Goal: Task Accomplishment & Management: Manage account settings

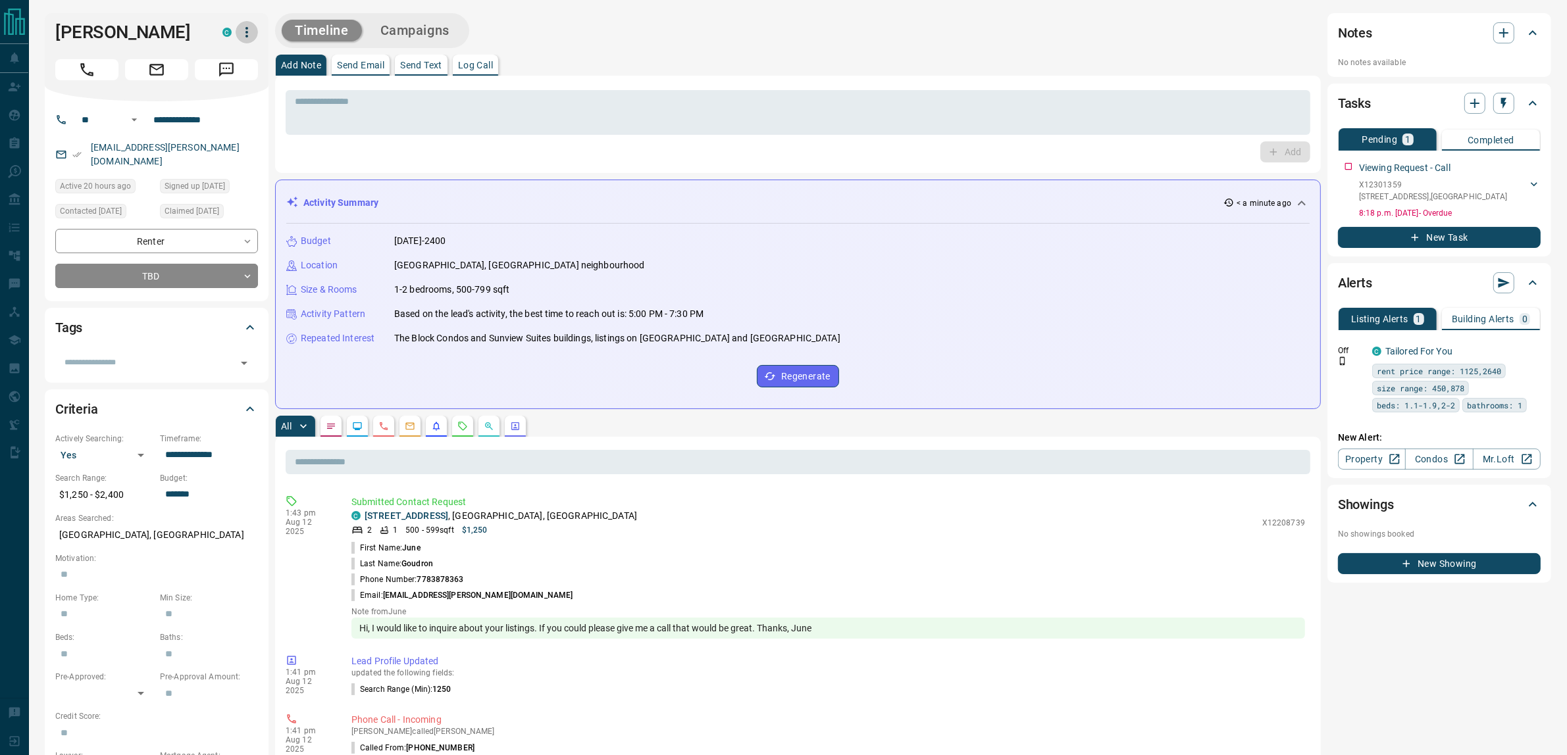
click at [247, 30] on icon "button" at bounding box center [247, 32] width 16 height 16
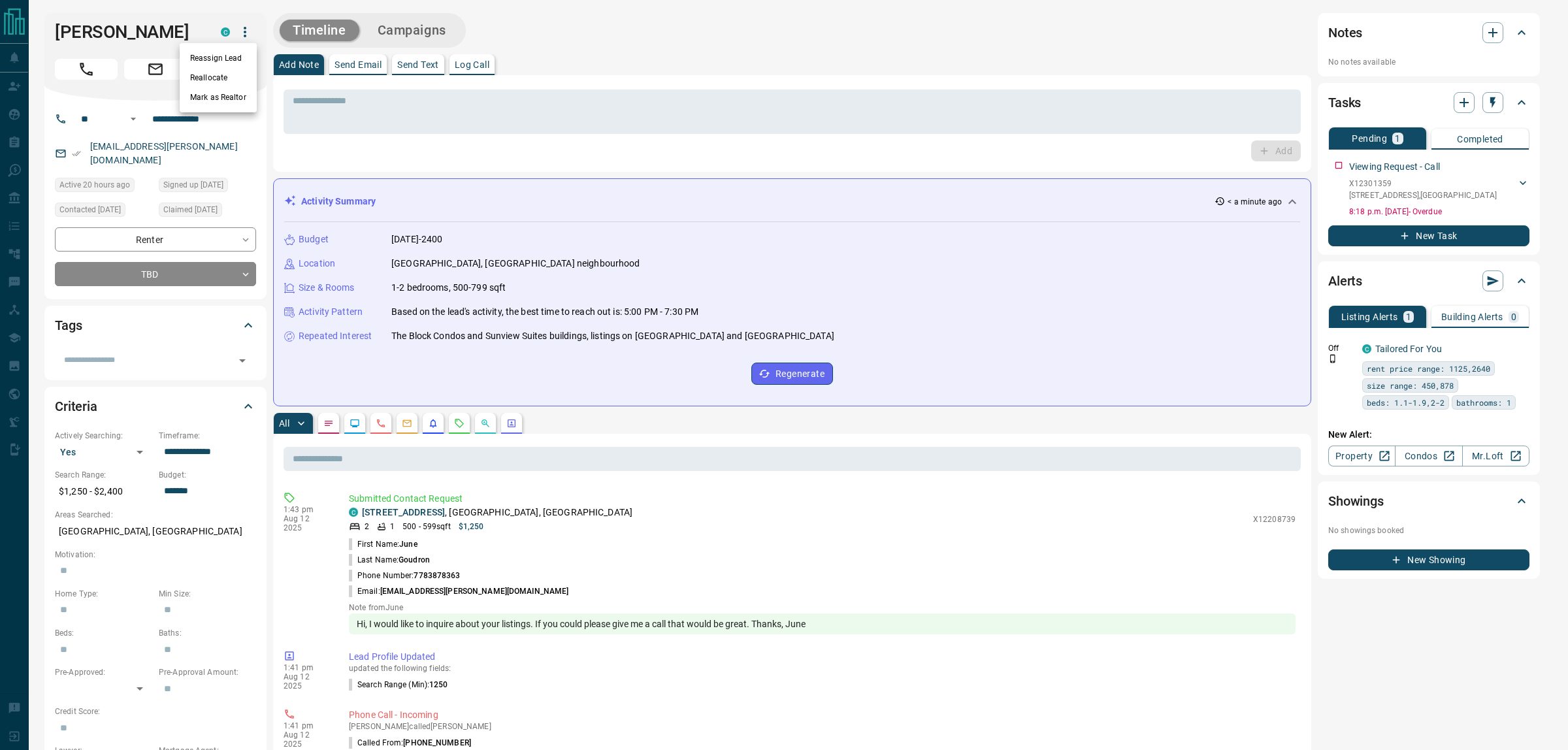
click at [223, 59] on li "Reassign Lead" at bounding box center [218, 59] width 77 height 20
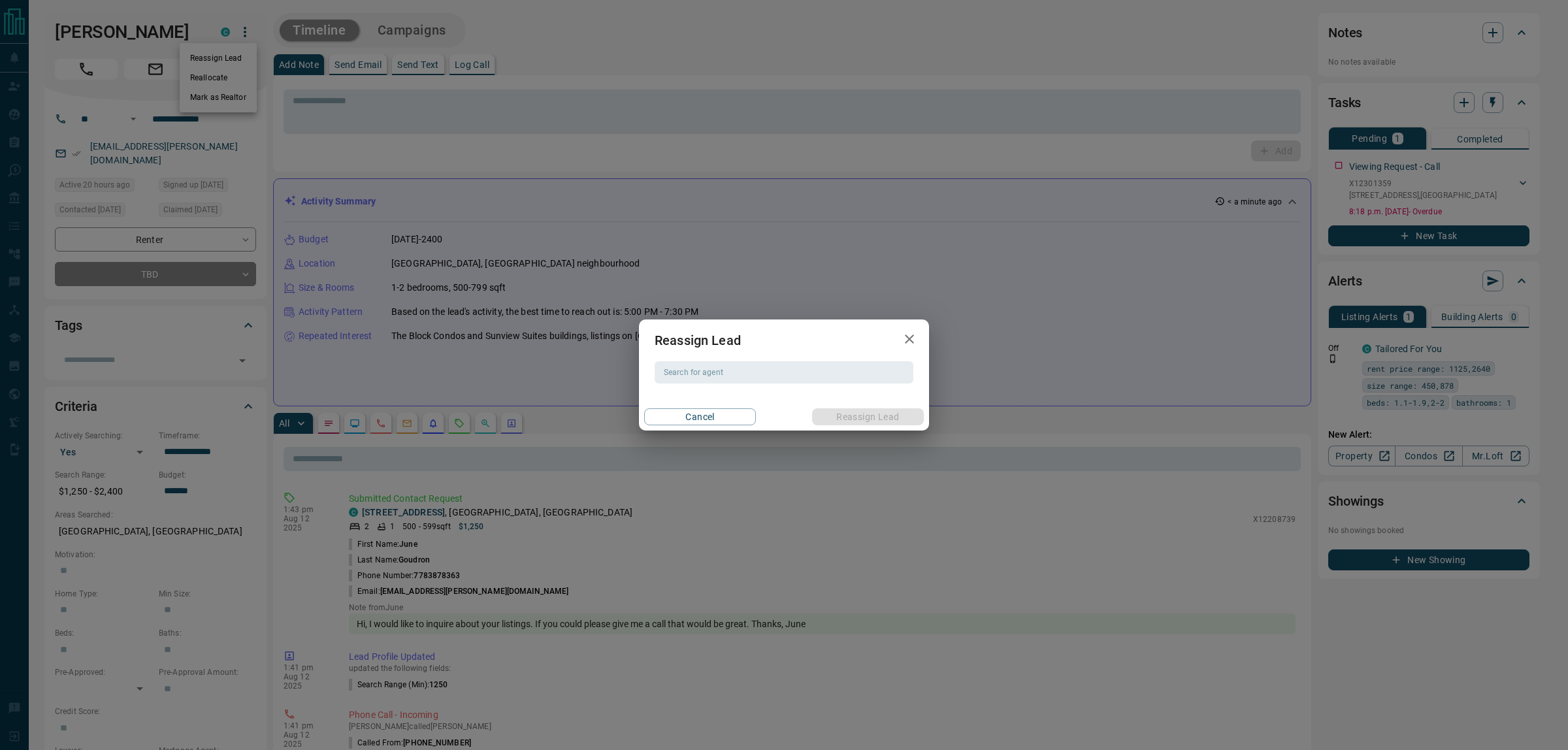
click at [674, 375] on div "Search for agent Search for agent" at bounding box center [784, 373] width 259 height 22
click at [694, 398] on li "[PERSON_NAME]" at bounding box center [784, 399] width 259 height 20
type input "*********"
click at [863, 415] on button "Reassign Lead" at bounding box center [868, 416] width 112 height 17
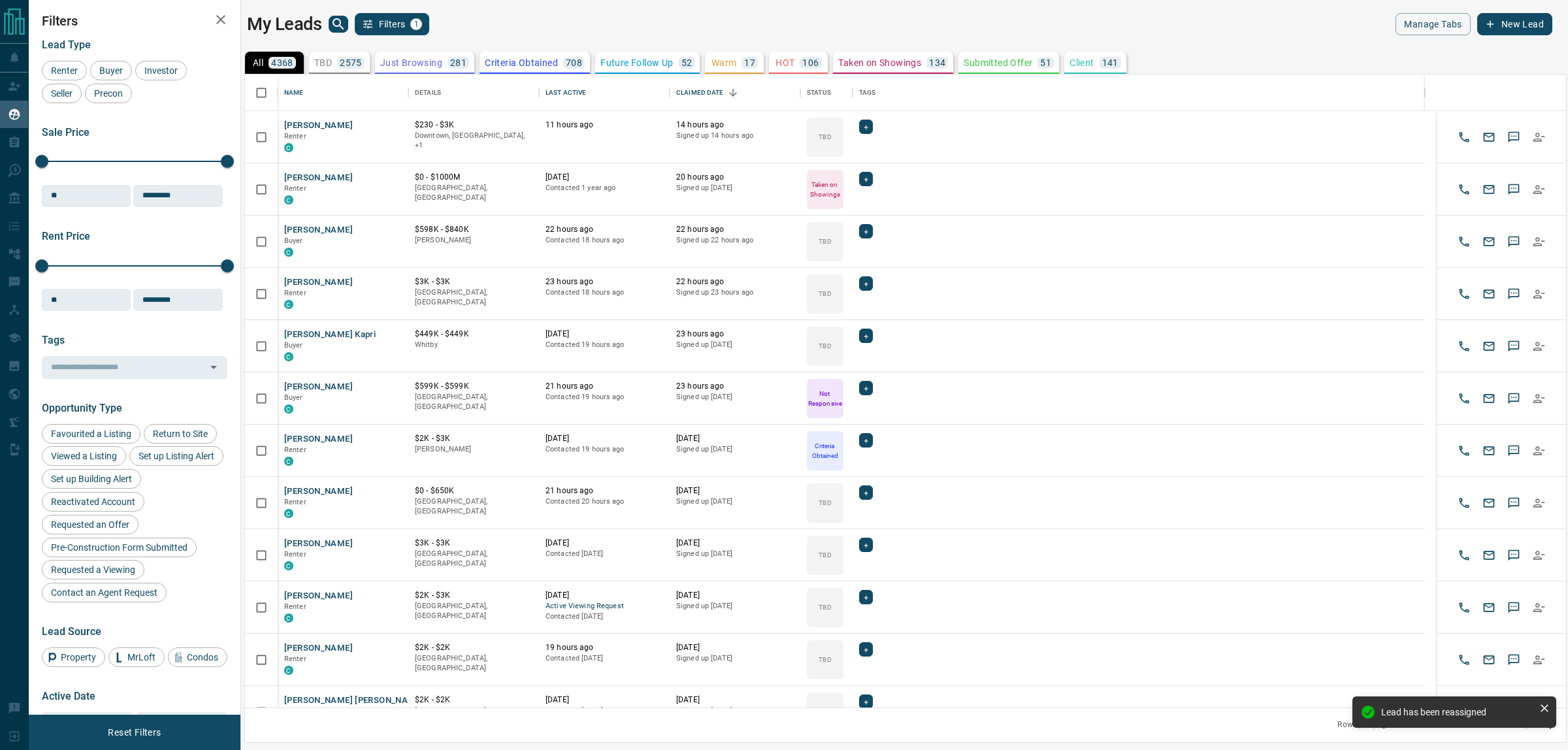
scroll to position [621, 1308]
click at [337, 26] on icon "search button" at bounding box center [338, 23] width 11 height 11
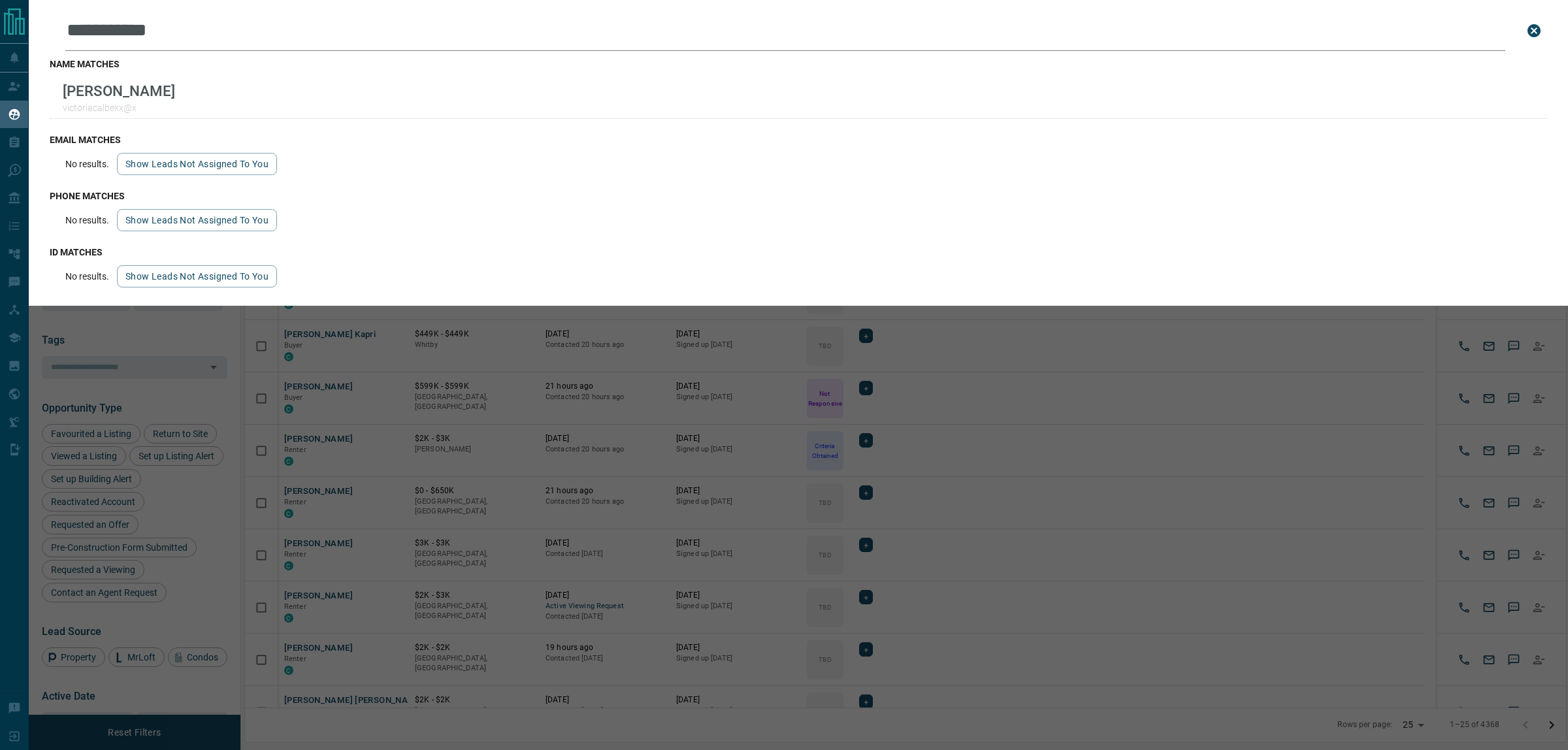
type input "**********"
click at [1533, 32] on icon "close search bar" at bounding box center [1534, 31] width 16 height 16
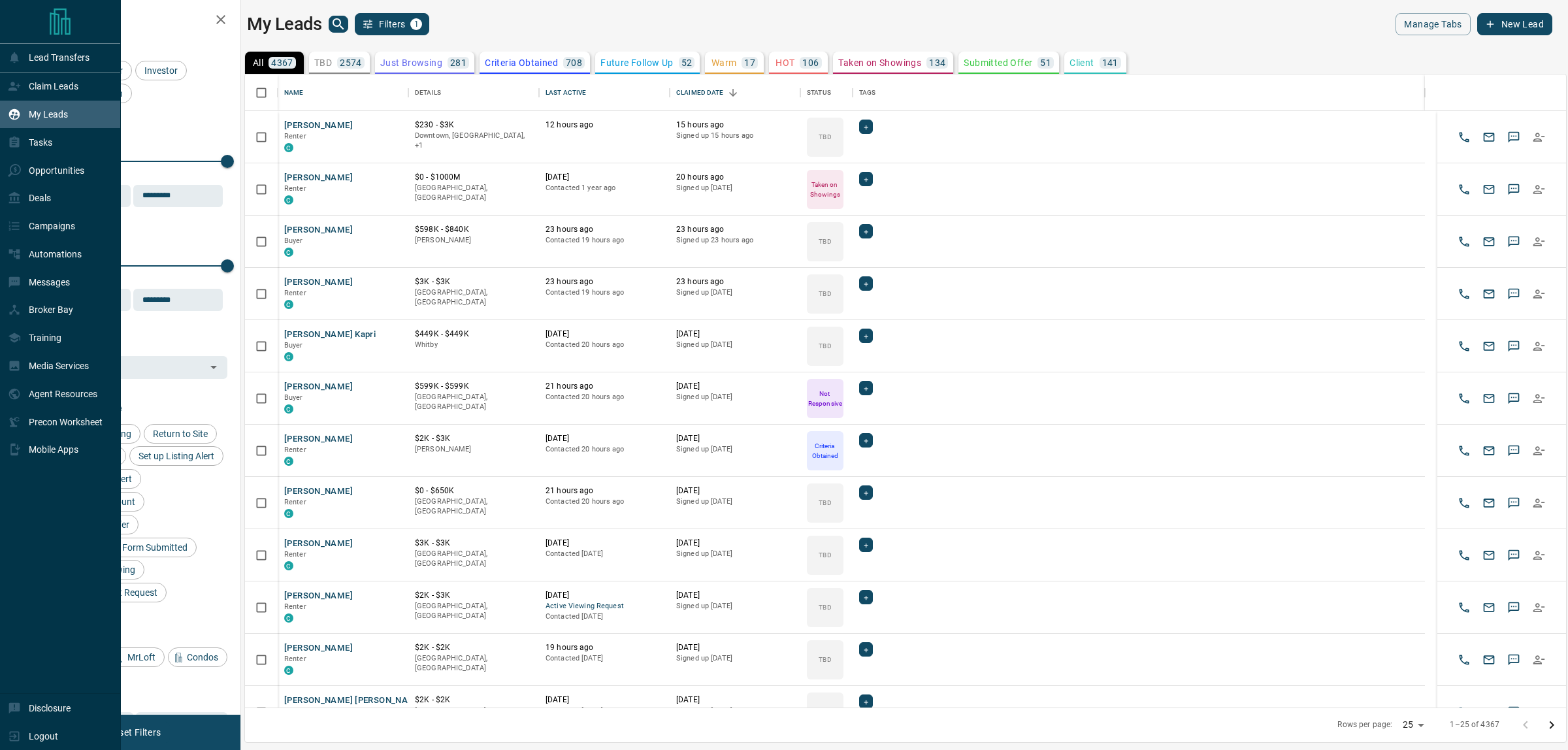
click at [14, 90] on icon at bounding box center [15, 85] width 12 height 9
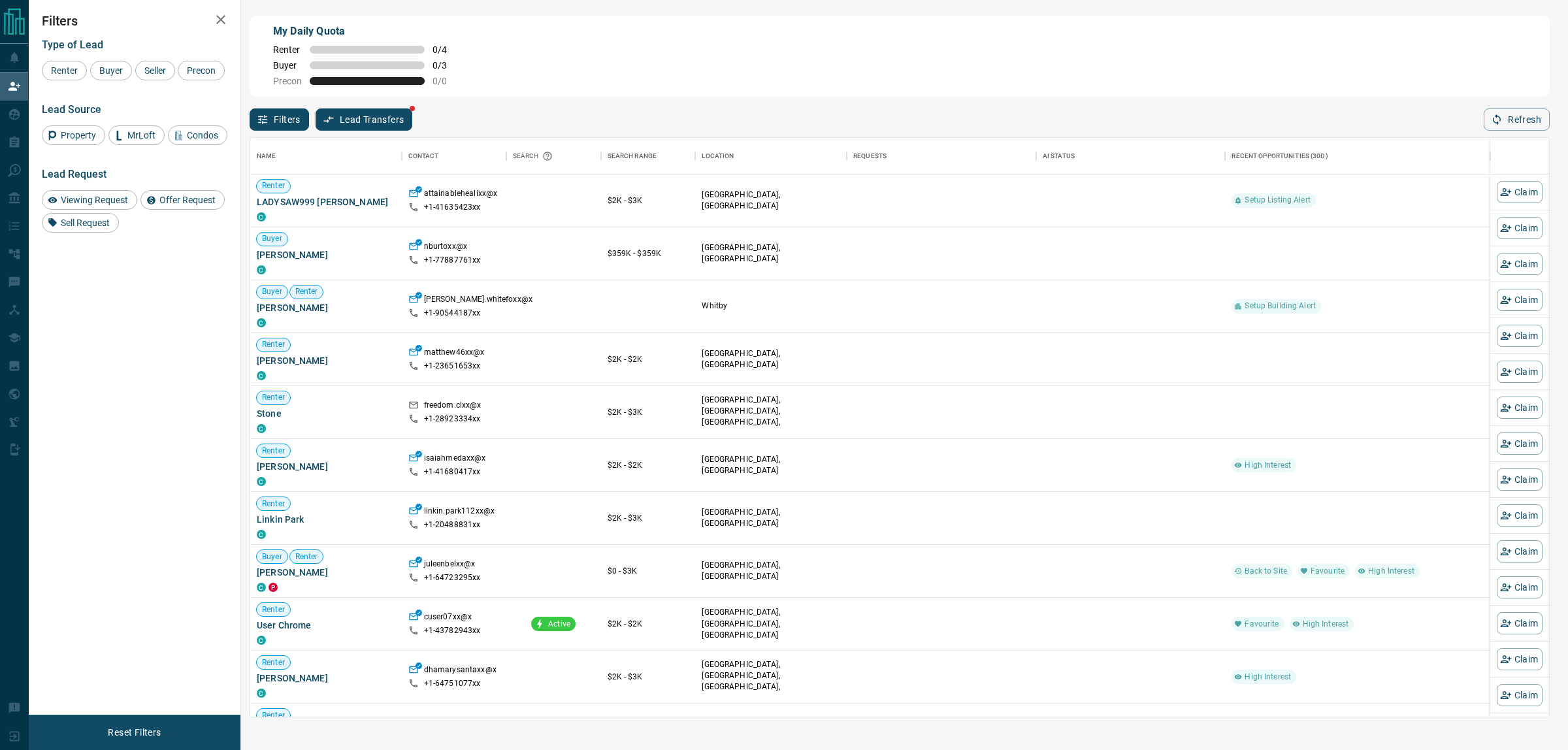
scroll to position [567, 1286]
click at [1514, 301] on button "Claim" at bounding box center [1520, 306] width 46 height 22
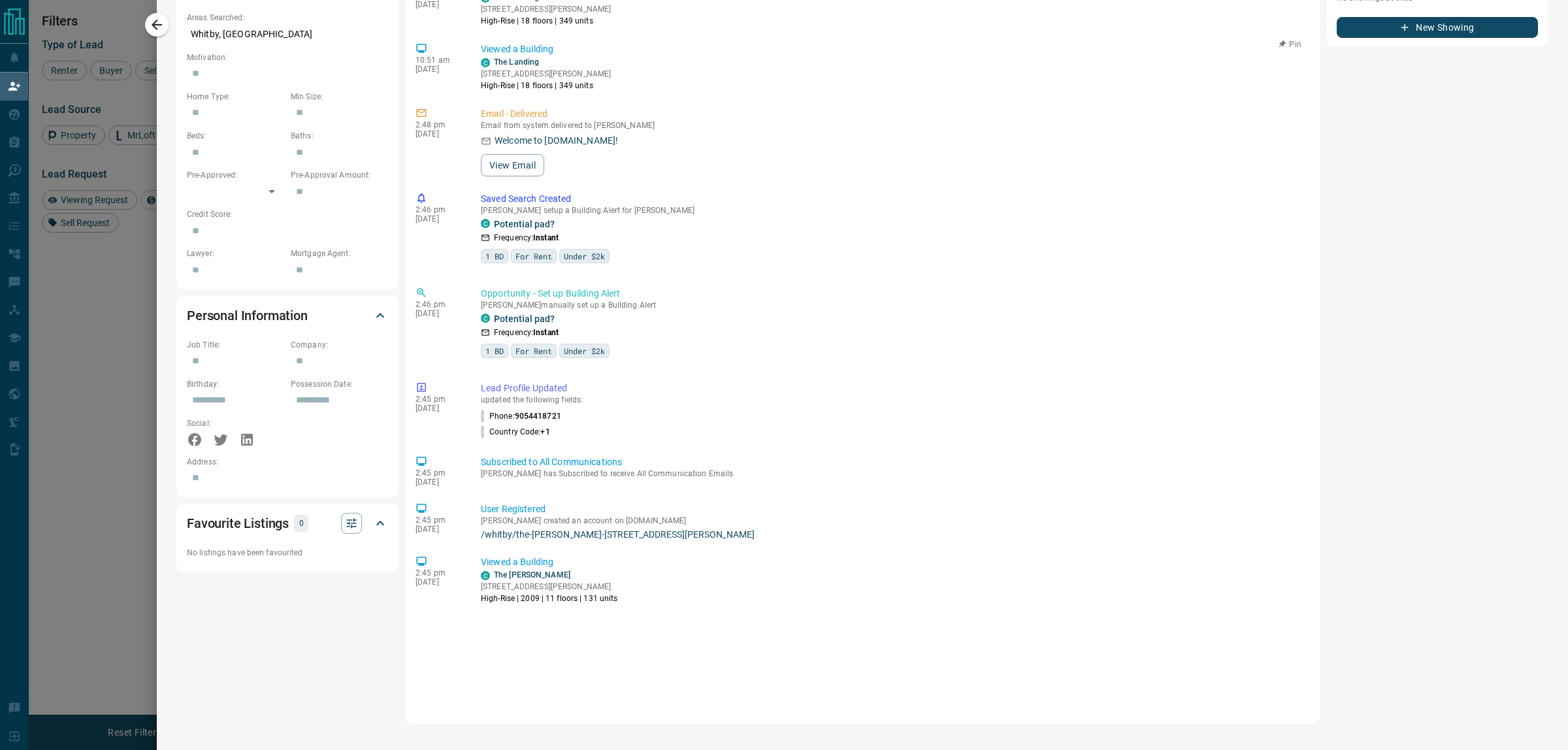
scroll to position [0, 0]
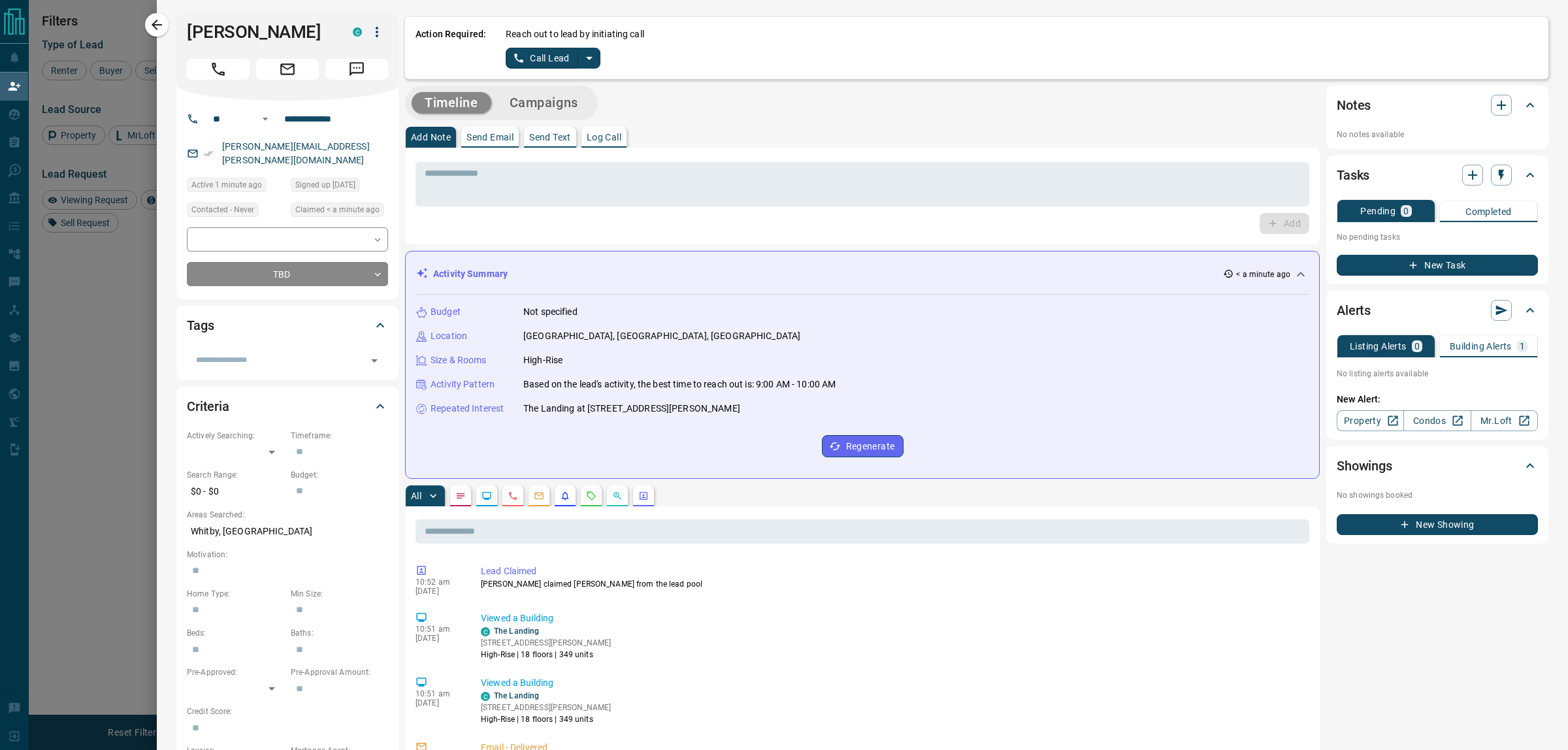
click at [593, 59] on icon "split button" at bounding box center [590, 59] width 16 height 16
click at [530, 98] on li "Log Manual Call" at bounding box center [553, 103] width 79 height 20
click at [524, 67] on button "Log Manual Call" at bounding box center [548, 58] width 86 height 21
click at [542, 61] on button "No" at bounding box center [542, 58] width 23 height 20
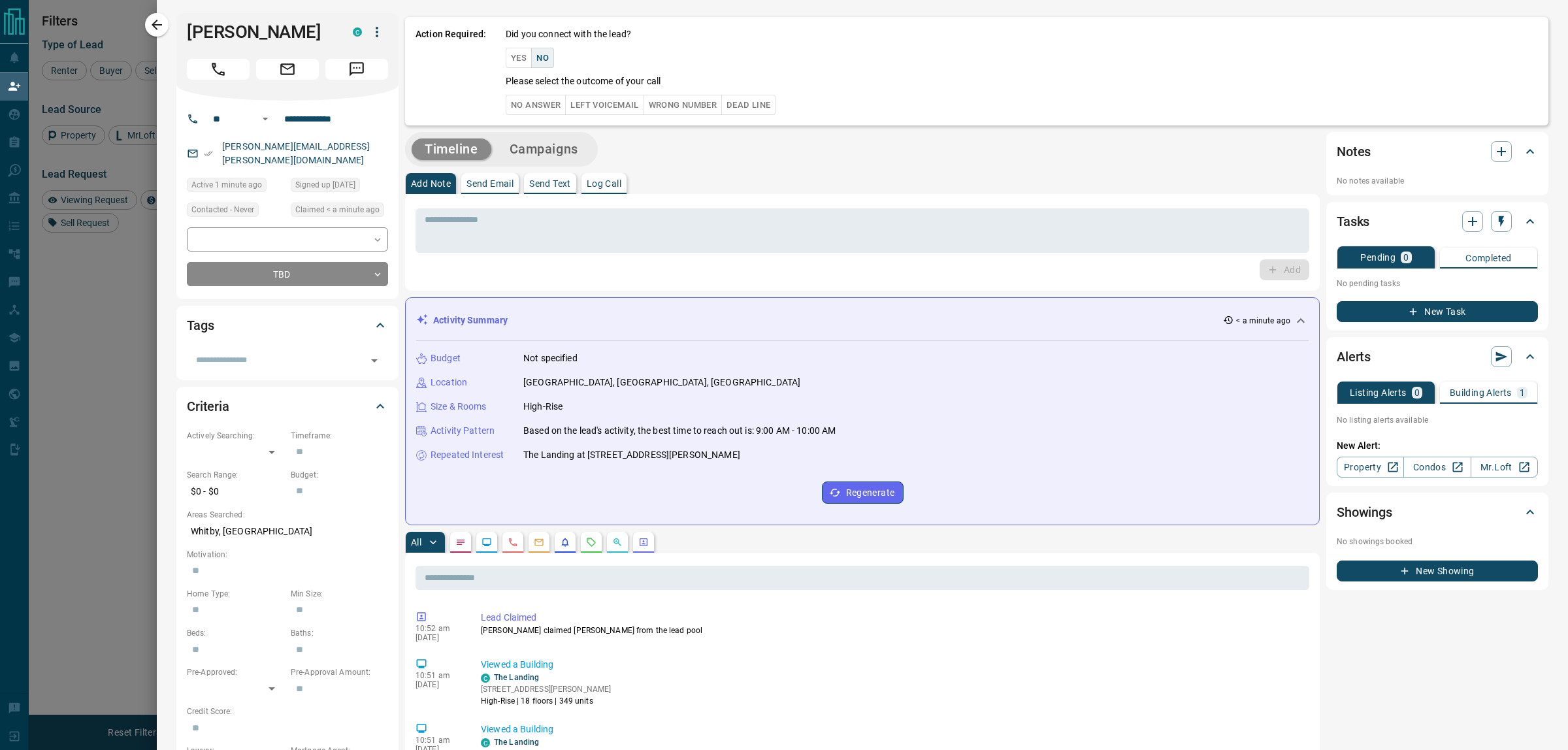
click at [530, 106] on button "No Answer" at bounding box center [535, 104] width 61 height 20
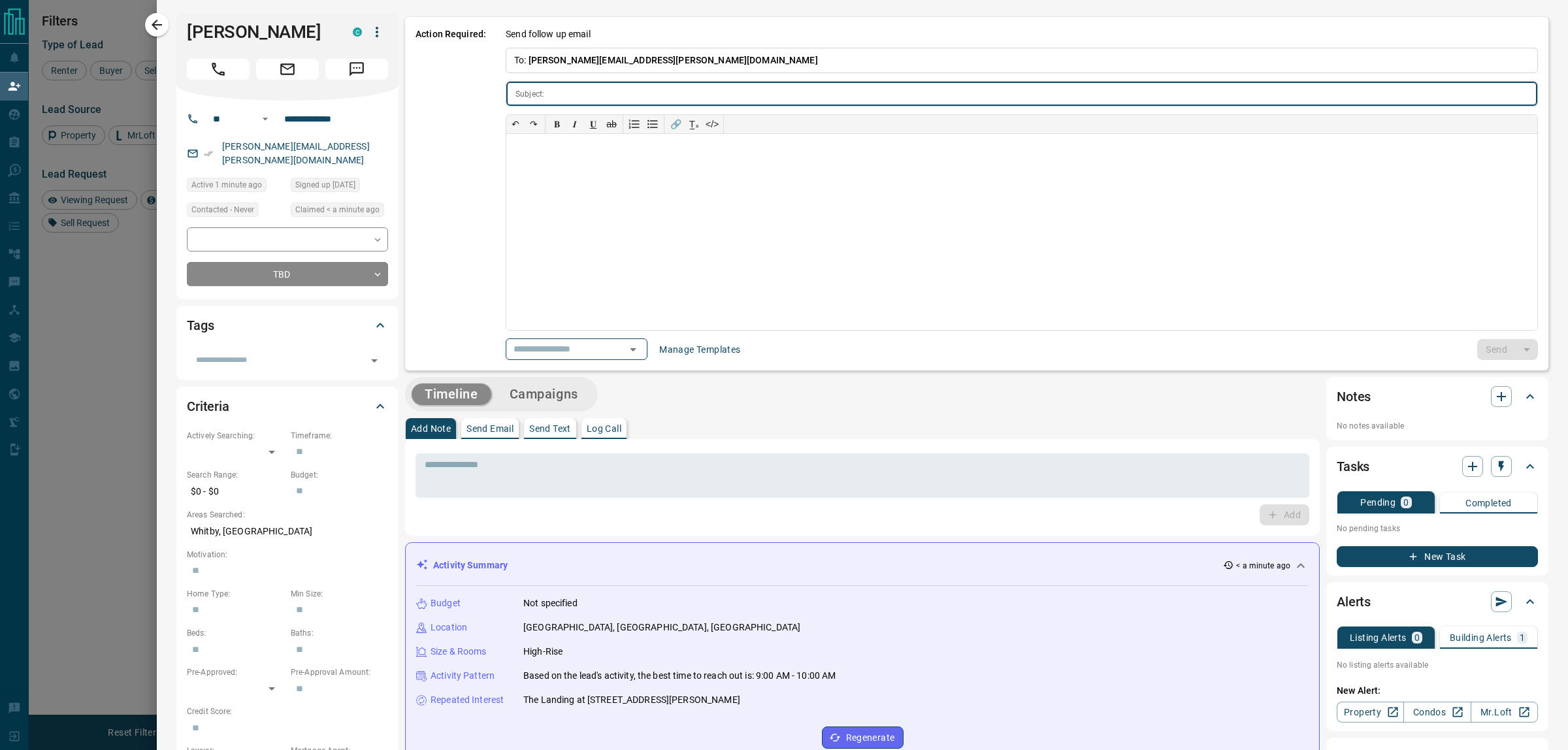
type input "**********"
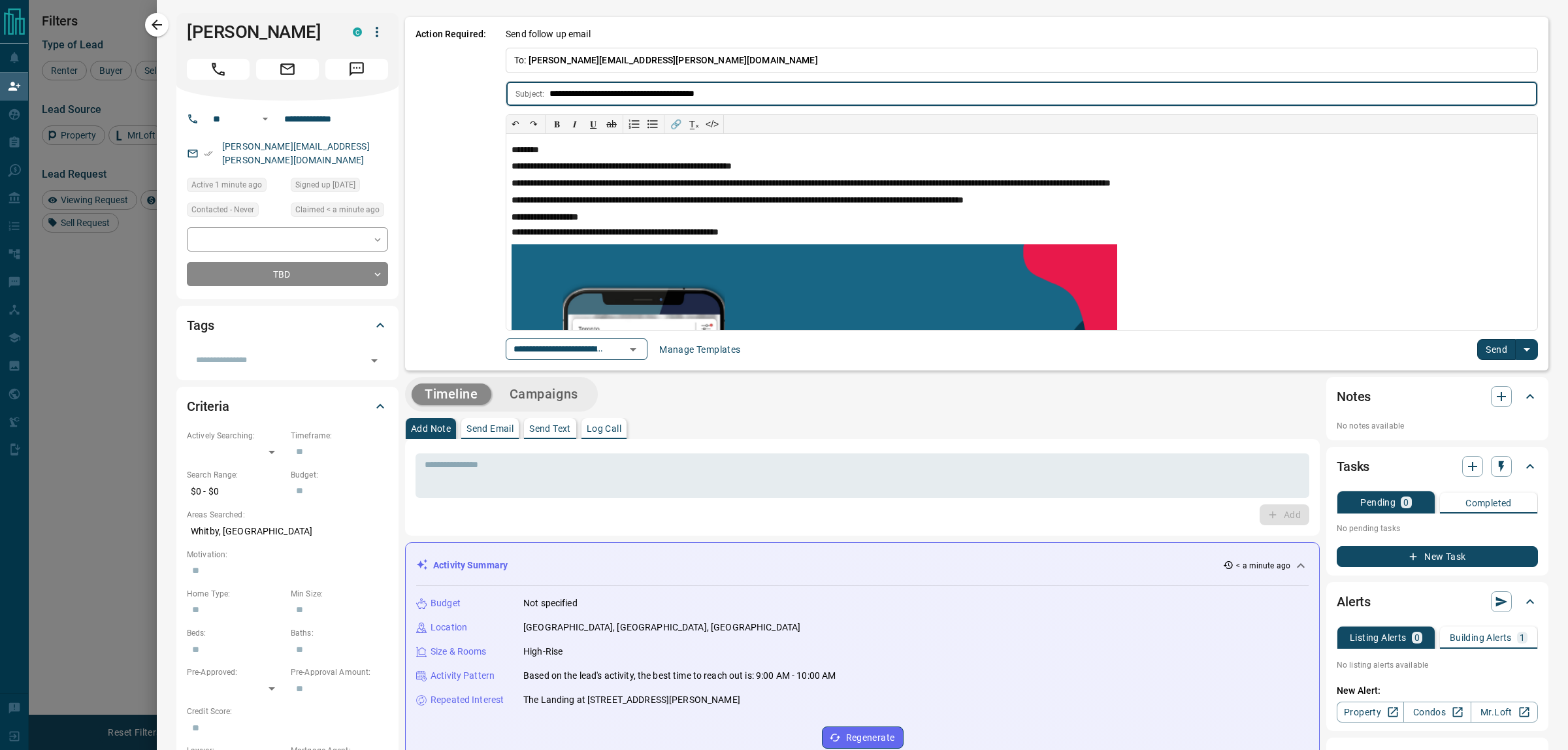
click at [641, 351] on icon "Open" at bounding box center [634, 350] width 16 height 16
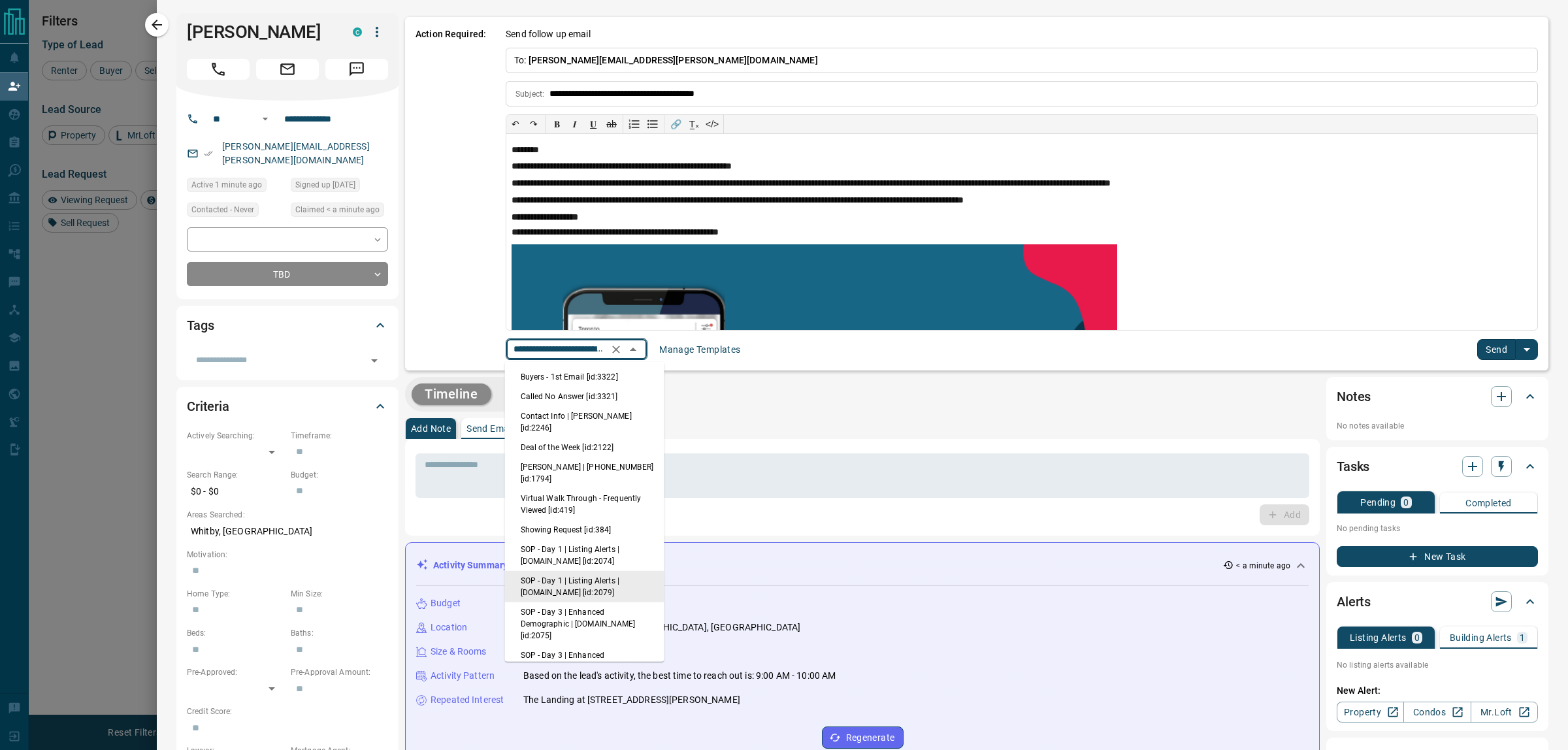
scroll to position [0, 92]
click at [580, 392] on li "Called No Answer [id:3321]" at bounding box center [585, 397] width 160 height 20
type input "**********"
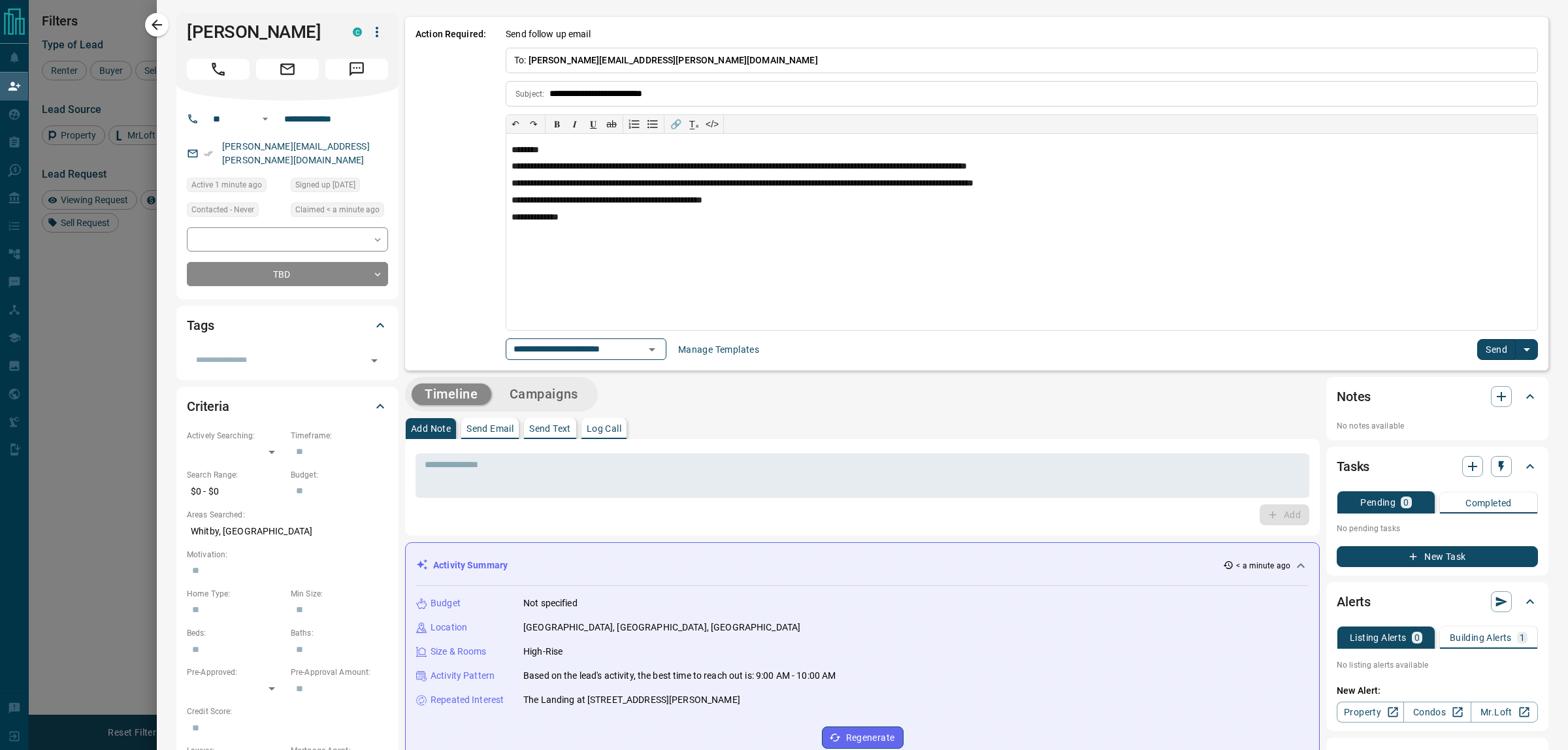
scroll to position [0, 0]
click at [721, 165] on p "**********" at bounding box center [1016, 168] width 1010 height 12
click at [721, 167] on p "**********" at bounding box center [1016, 168] width 1010 height 12
click at [821, 171] on p "**********" at bounding box center [1016, 168] width 1010 height 12
click at [1487, 351] on button "Send" at bounding box center [1497, 350] width 39 height 21
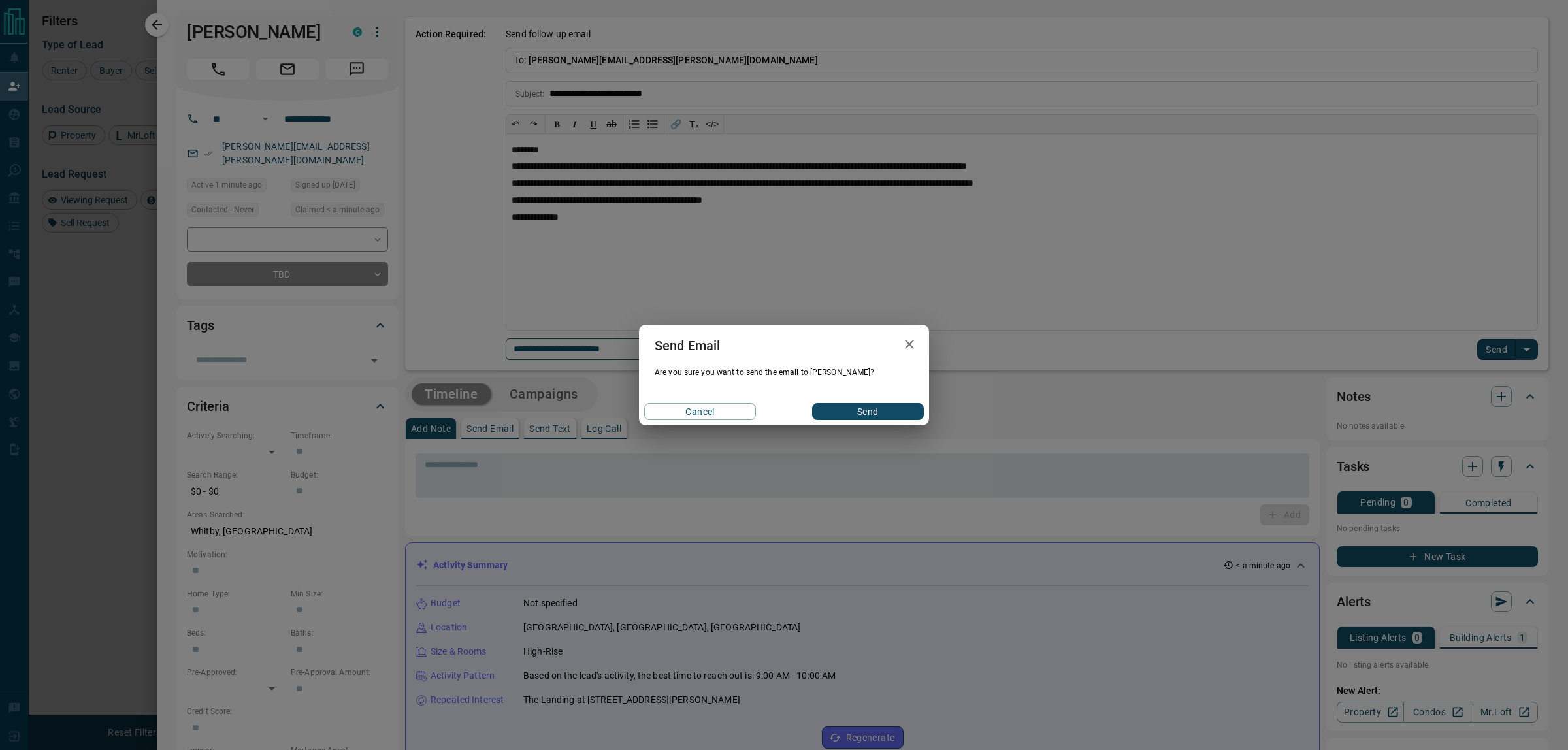
click at [880, 412] on button "Send" at bounding box center [868, 411] width 112 height 17
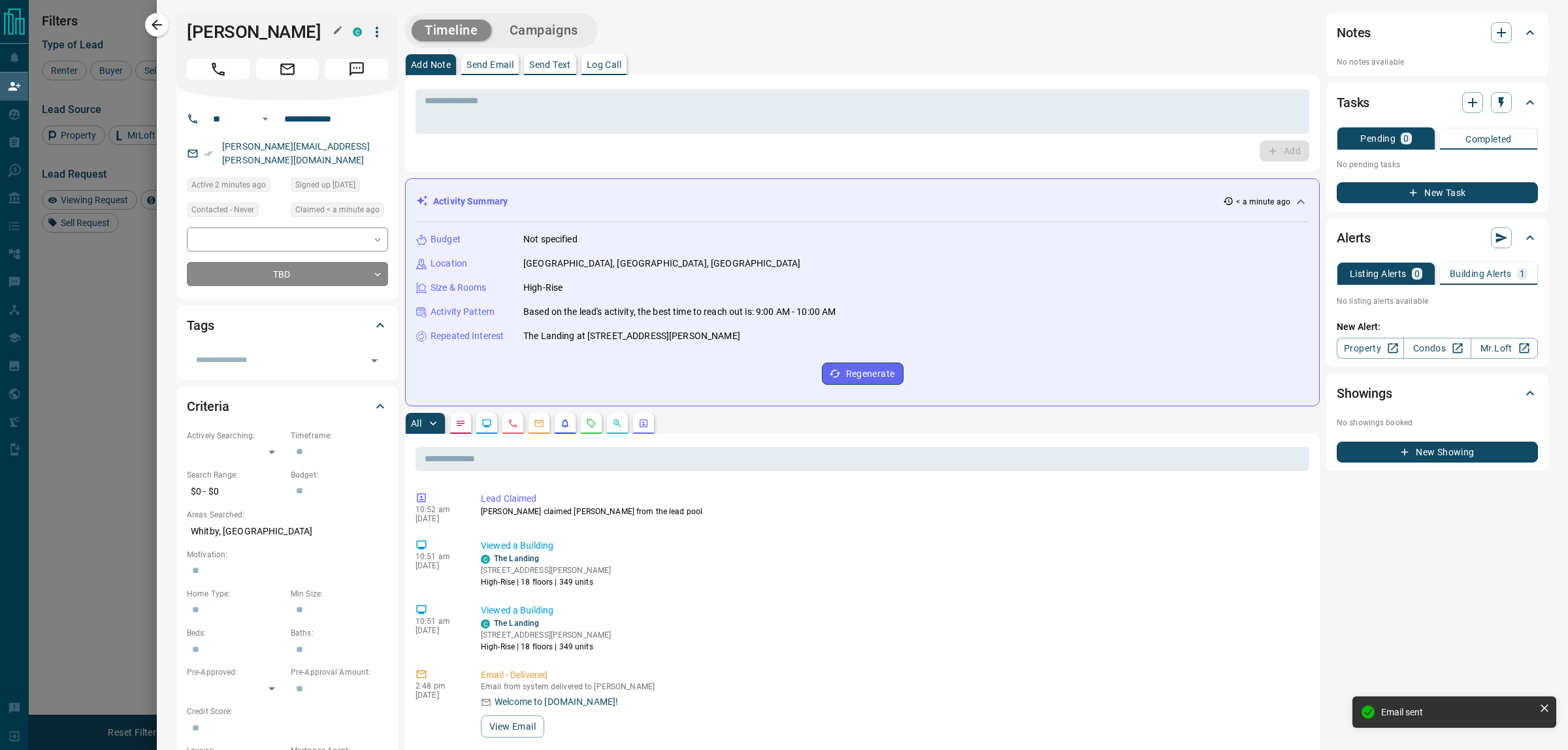
click at [226, 28] on h1 "[PERSON_NAME]" at bounding box center [259, 32] width 146 height 21
click at [228, 28] on h1 "[PERSON_NAME]" at bounding box center [259, 32] width 146 height 21
drag, startPoint x: 226, startPoint y: 30, endPoint x: 222, endPoint y: 41, distance: 11.7
click at [225, 46] on div "[PERSON_NAME] C" at bounding box center [288, 57] width 222 height 87
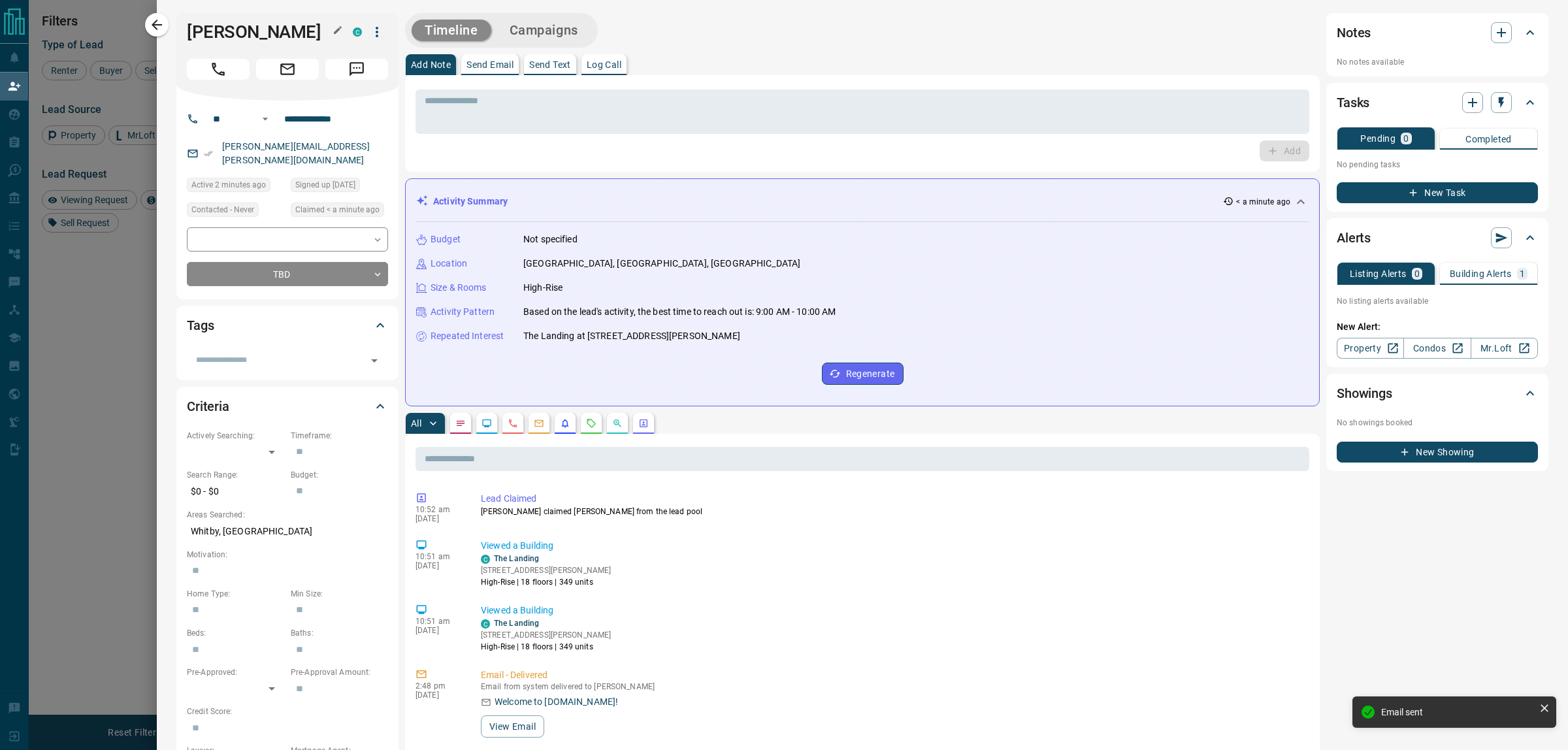
click at [222, 37] on h1 "[PERSON_NAME]" at bounding box center [259, 32] width 146 height 21
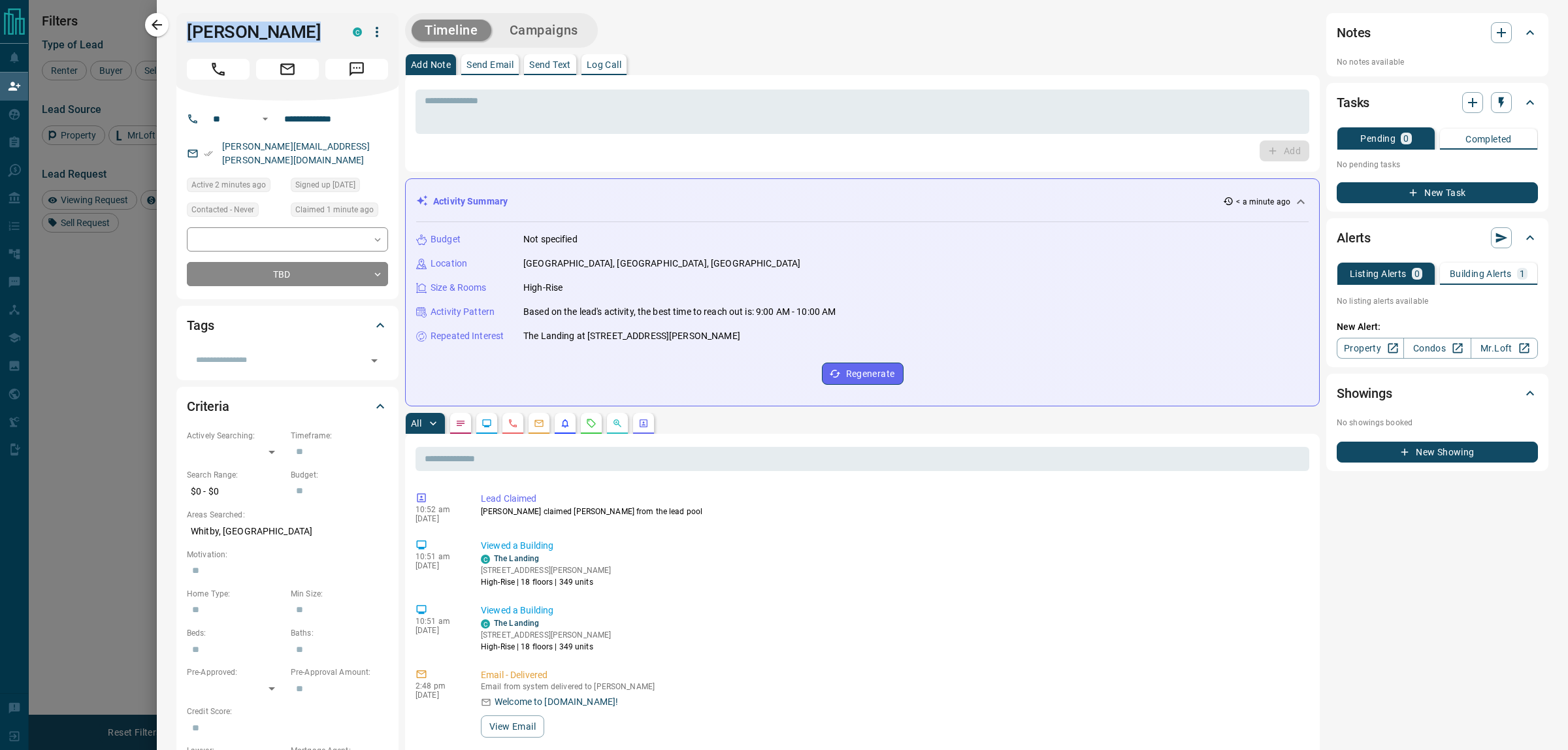
click at [156, 28] on icon "button" at bounding box center [157, 25] width 11 height 11
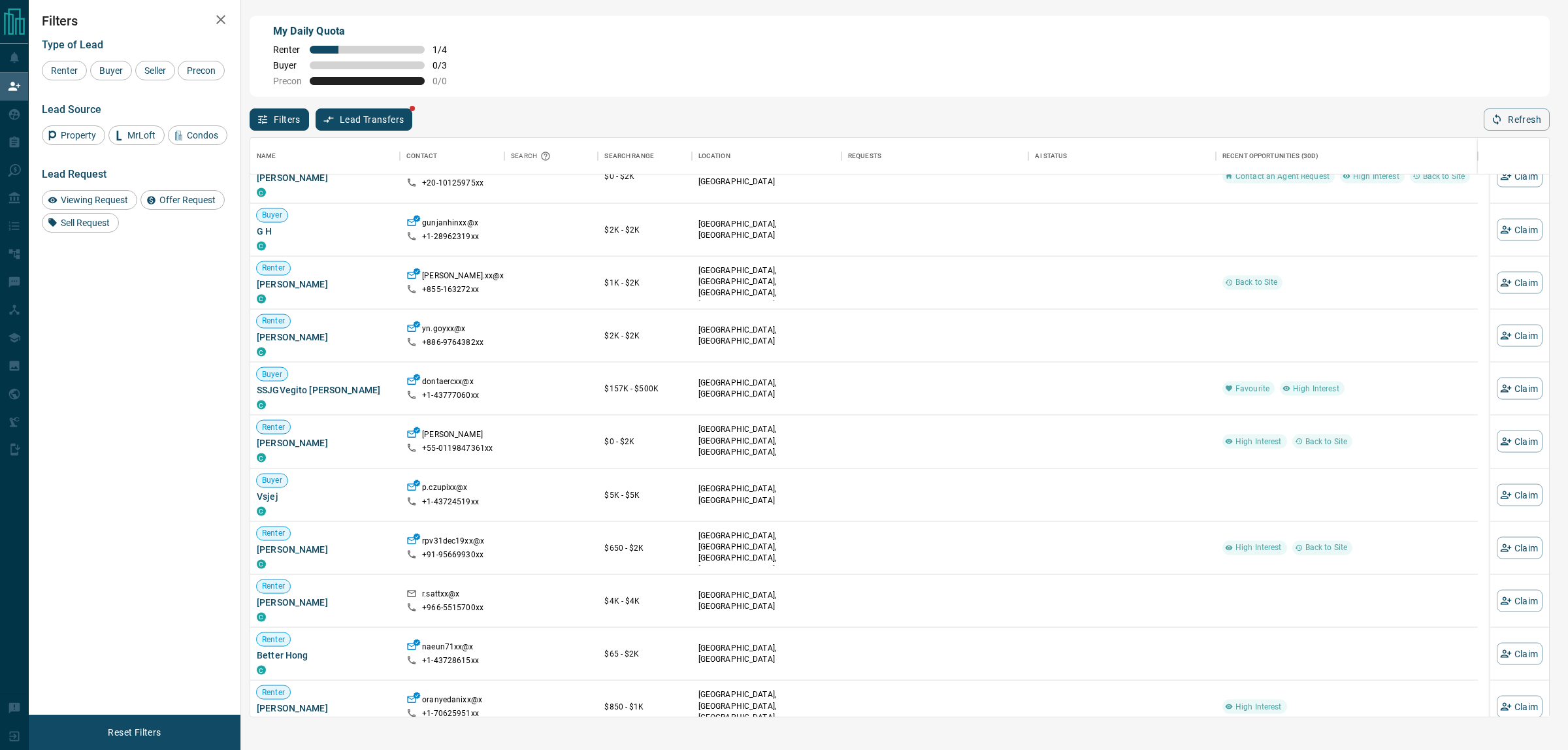
scroll to position [1207, 0]
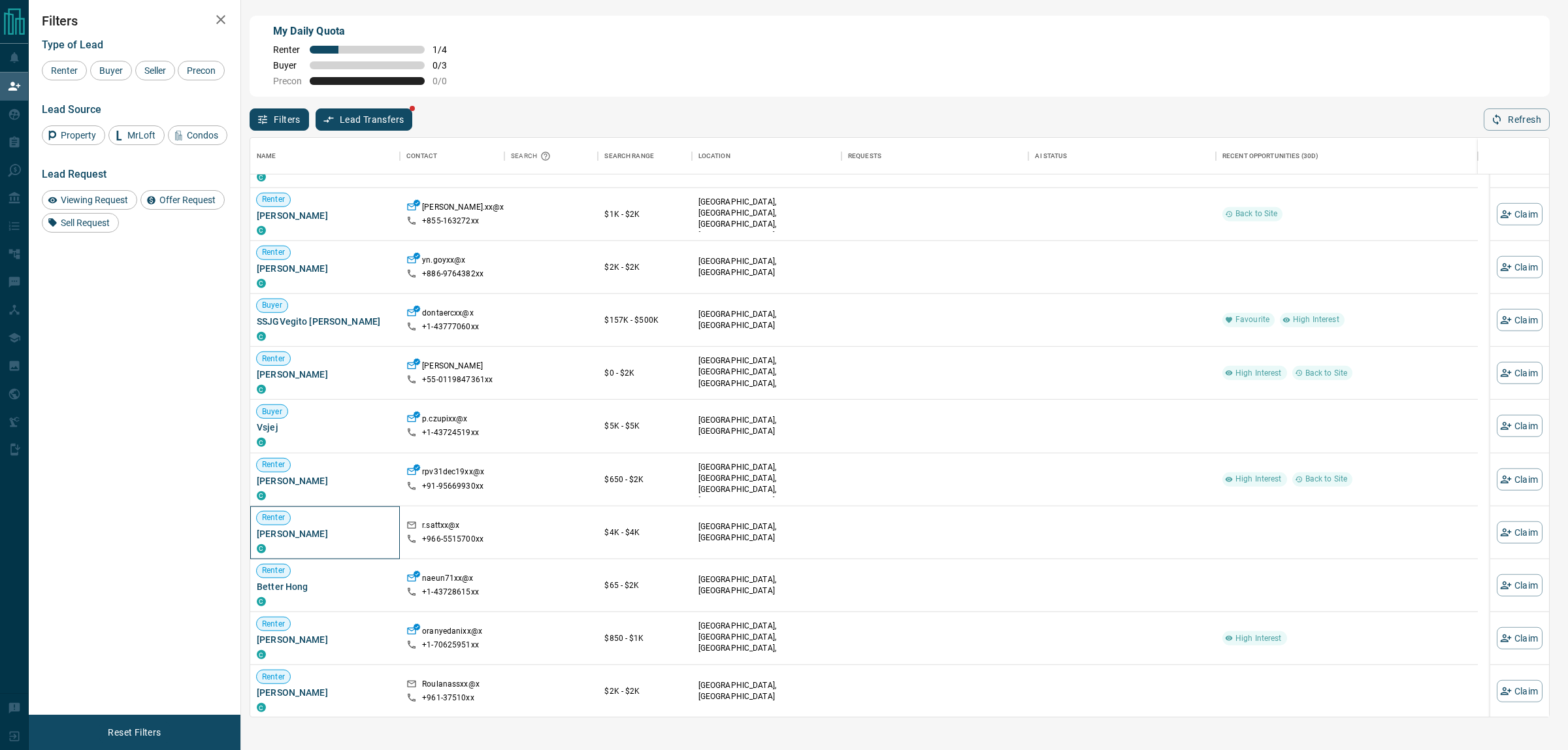
drag, startPoint x: 319, startPoint y: 546, endPoint x: 363, endPoint y: 553, distance: 44.6
click at [352, 553] on div "C" at bounding box center [326, 548] width 137 height 11
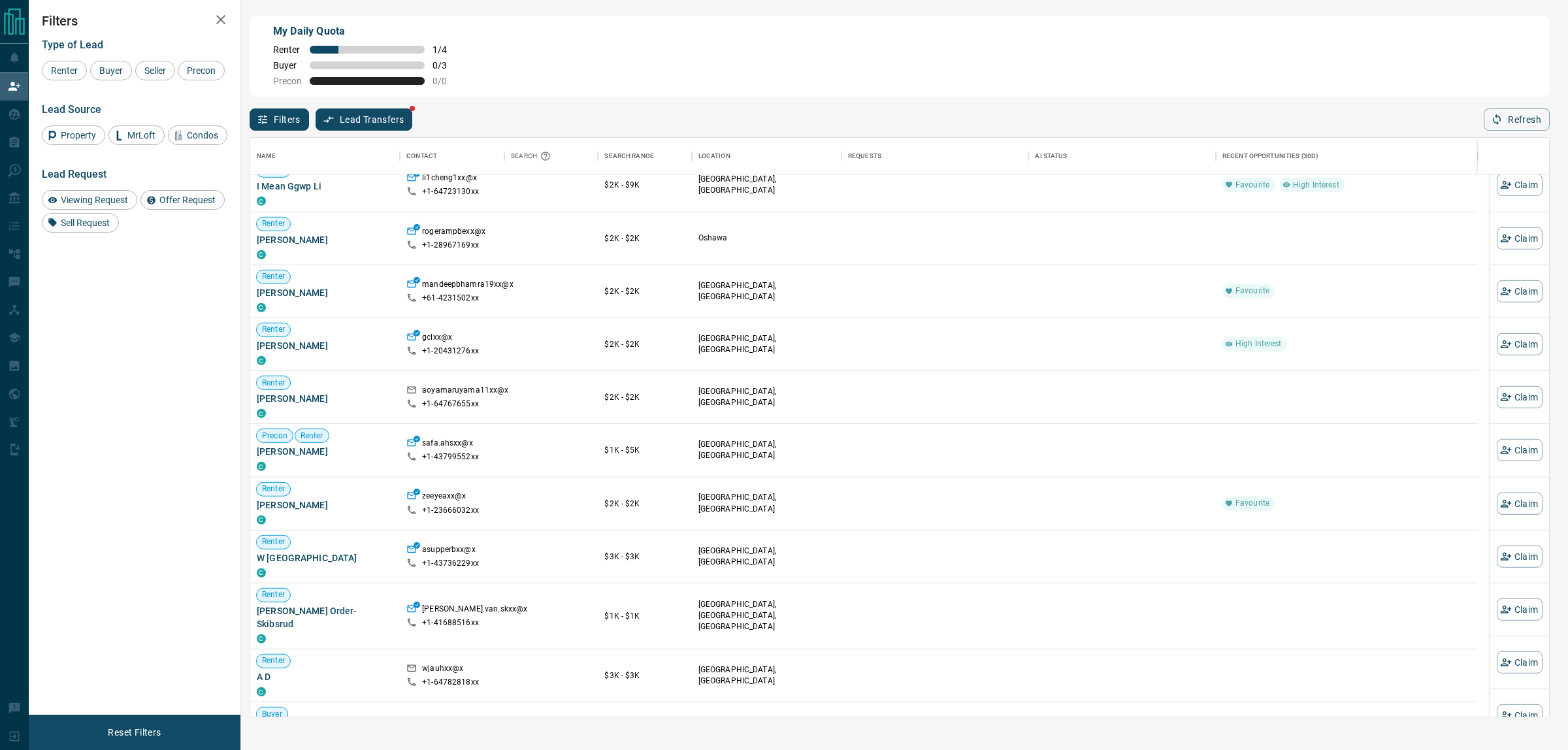
scroll to position [1845, 0]
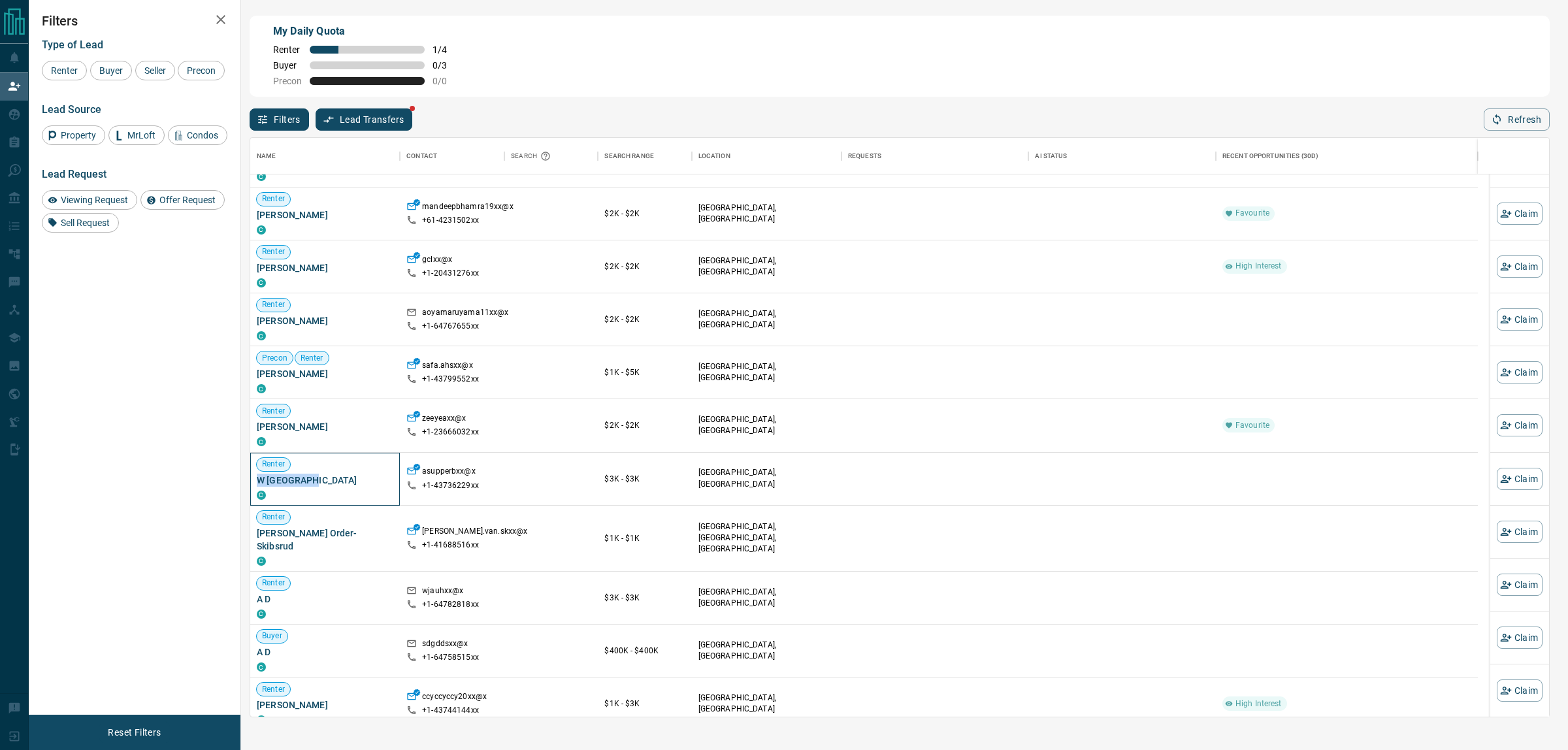
drag, startPoint x: 322, startPoint y: 486, endPoint x: 253, endPoint y: 479, distance: 69.4
click at [253, 479] on div "Renter W Supperbon C" at bounding box center [325, 479] width 150 height 53
drag, startPoint x: 273, startPoint y: 485, endPoint x: 278, endPoint y: 492, distance: 8.6
drag, startPoint x: 278, startPoint y: 492, endPoint x: 266, endPoint y: 481, distance: 16.3
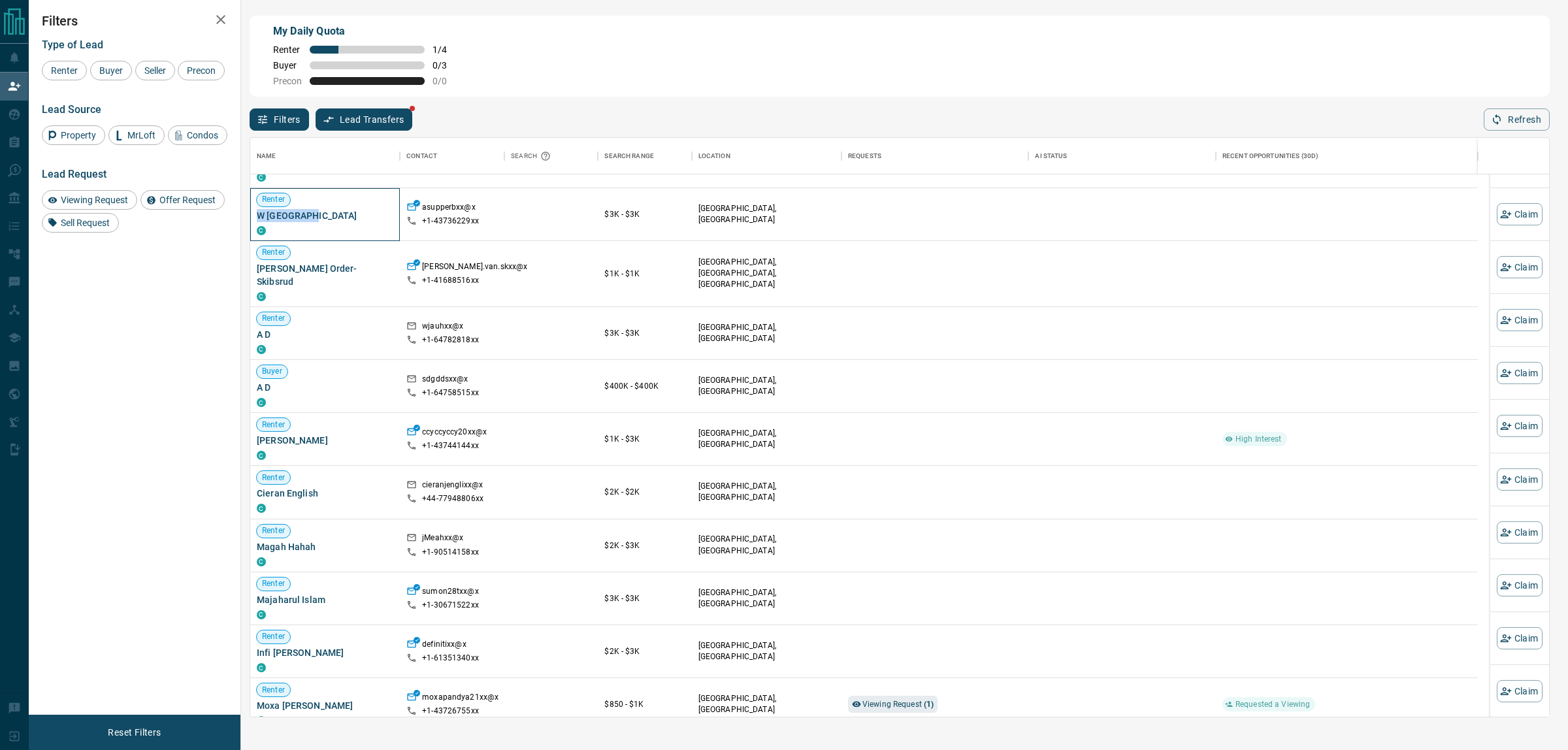
scroll to position [2191, 0]
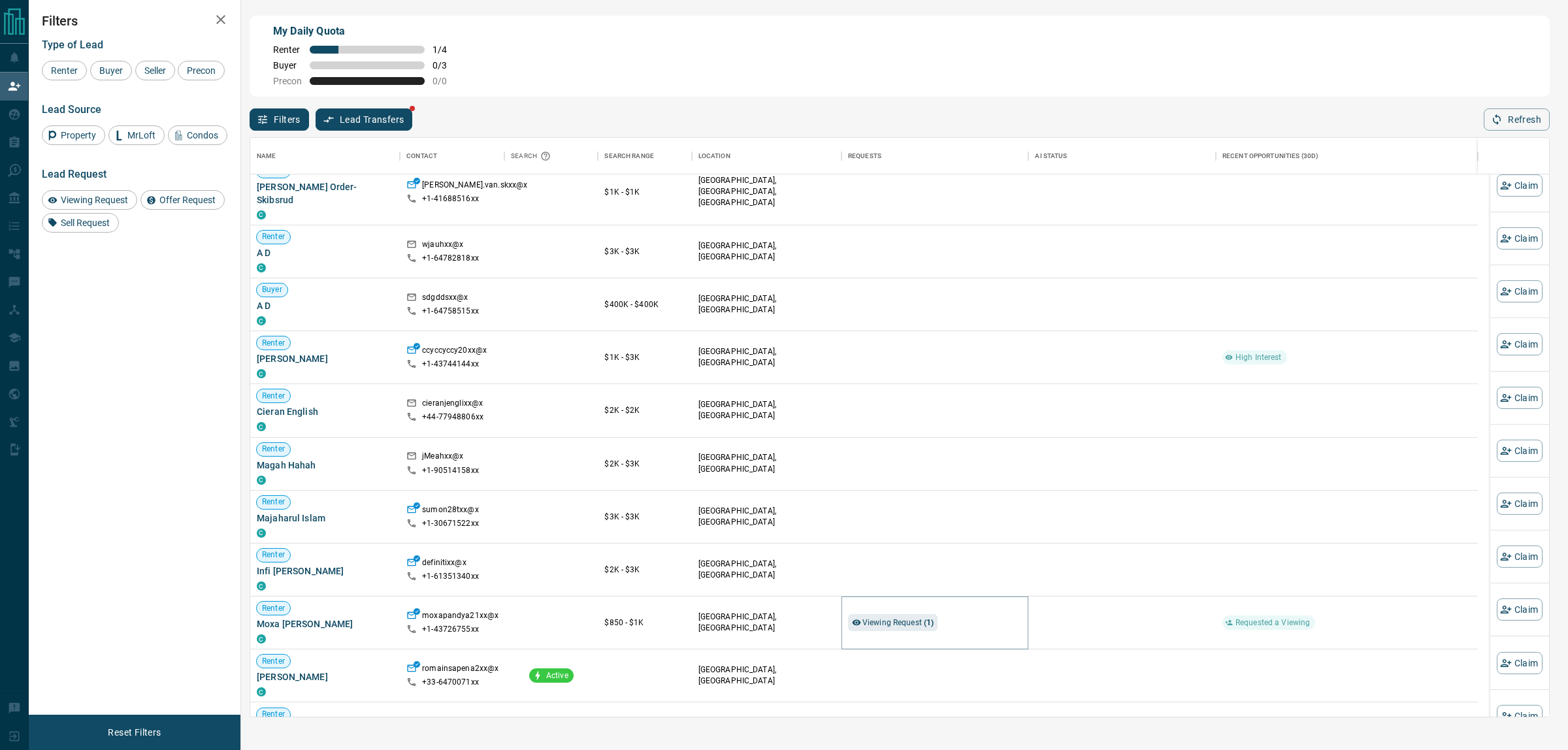
click at [869, 618] on span "Viewing Request ( 1 )" at bounding box center [899, 623] width 71 height 13
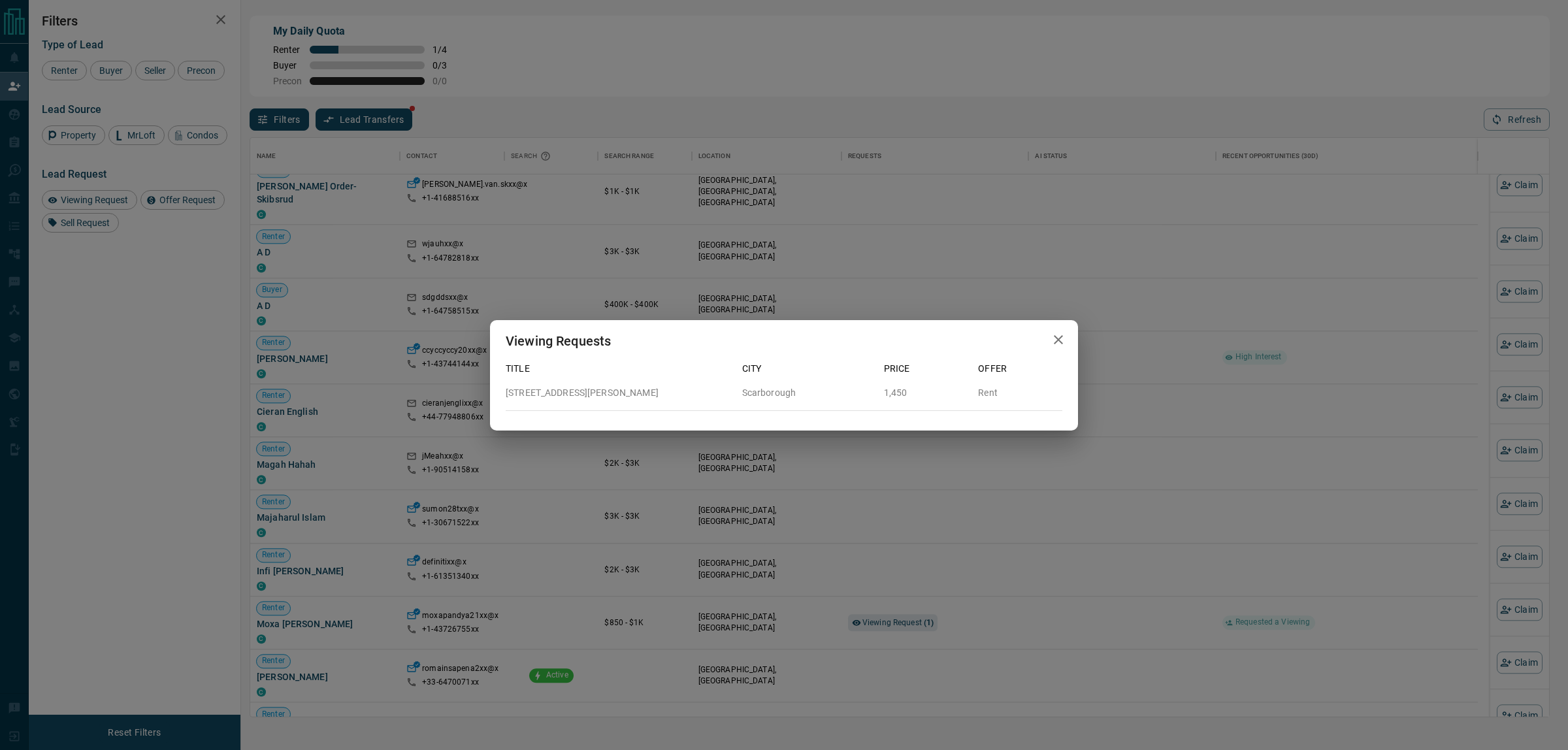
click at [870, 618] on div "Viewing Requests Title City Price Offer [STREET_ADDRESS][PERSON_NAME] 1,450 Rent" at bounding box center [784, 375] width 1568 height 750
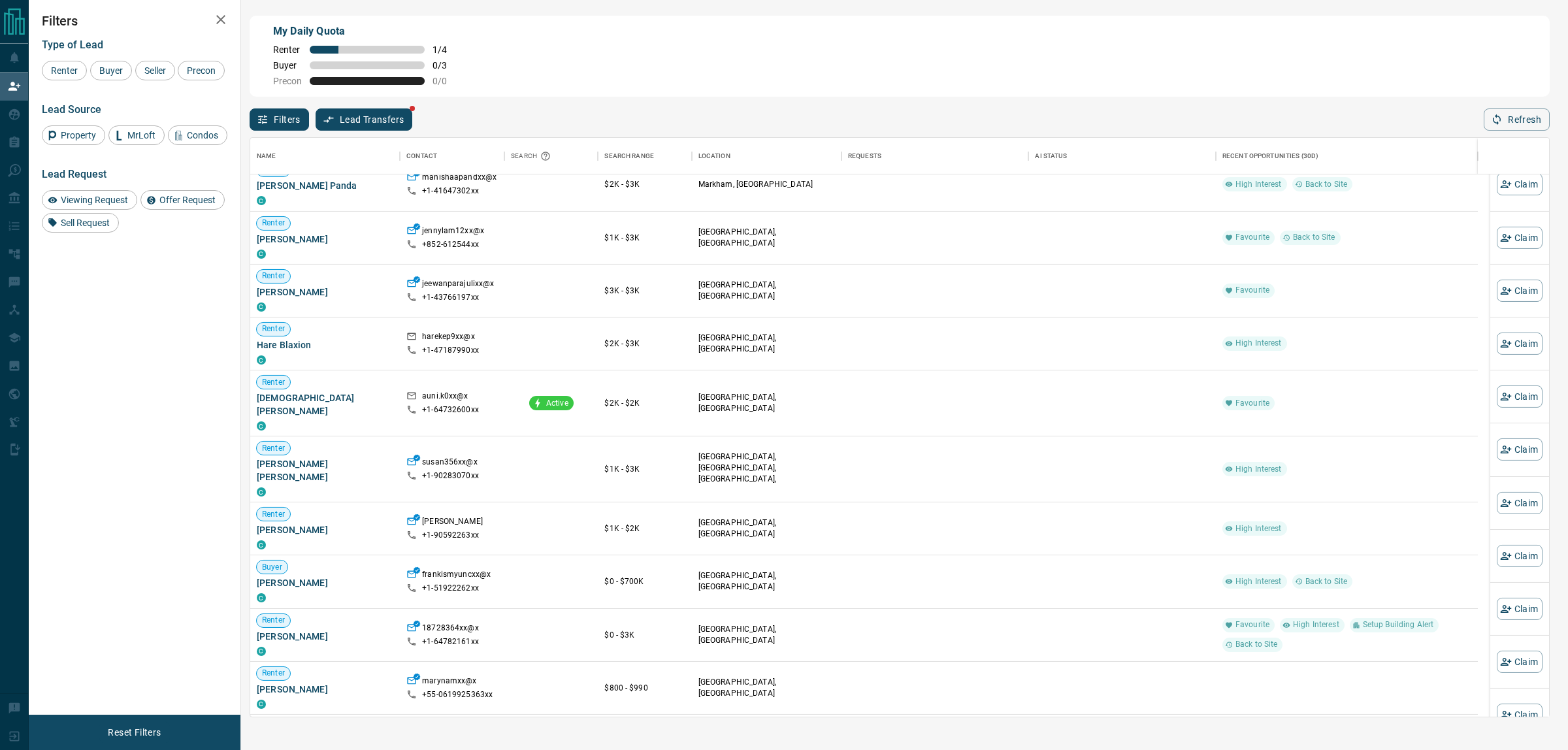
scroll to position [3011, 0]
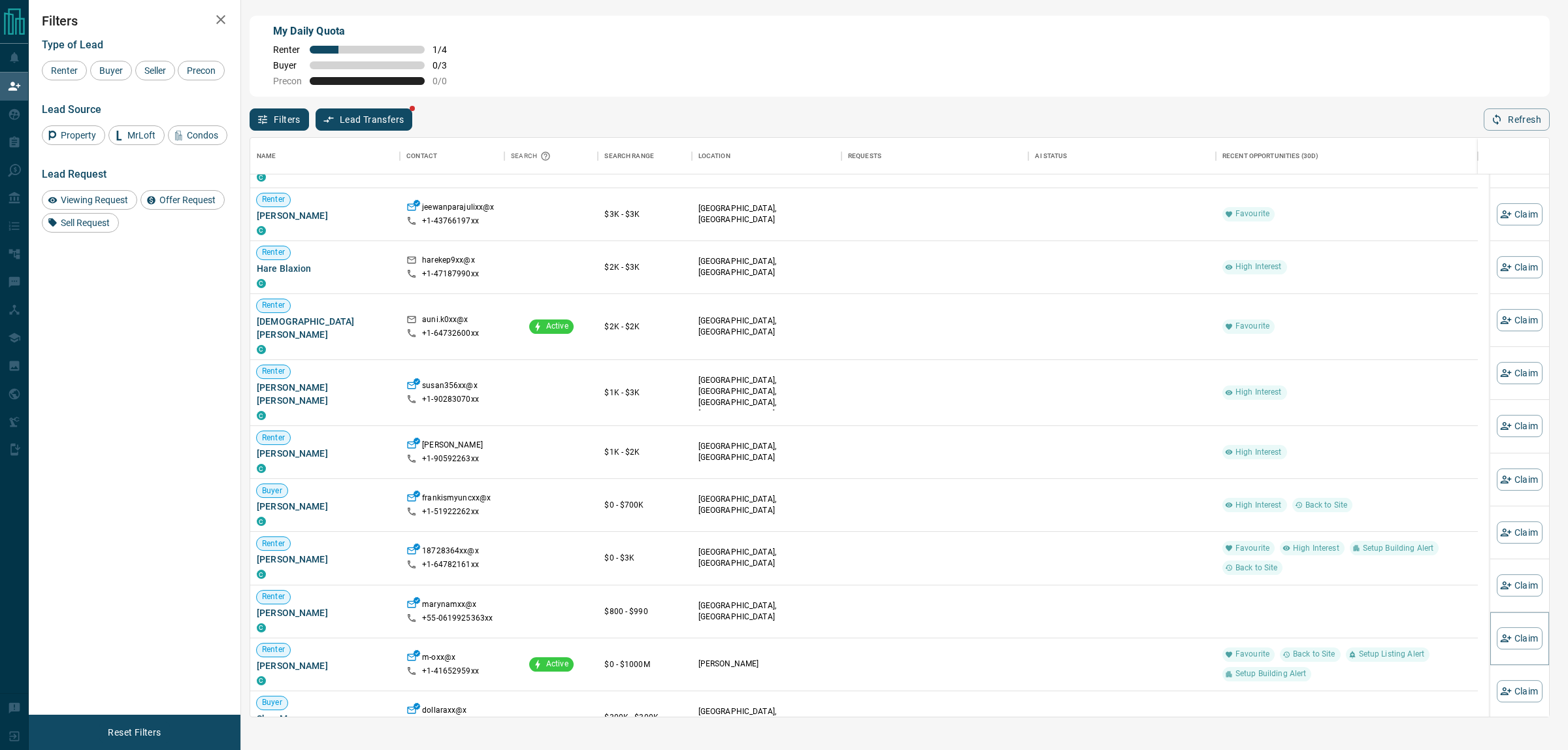
click at [1501, 641] on button "Claim" at bounding box center [1520, 639] width 46 height 22
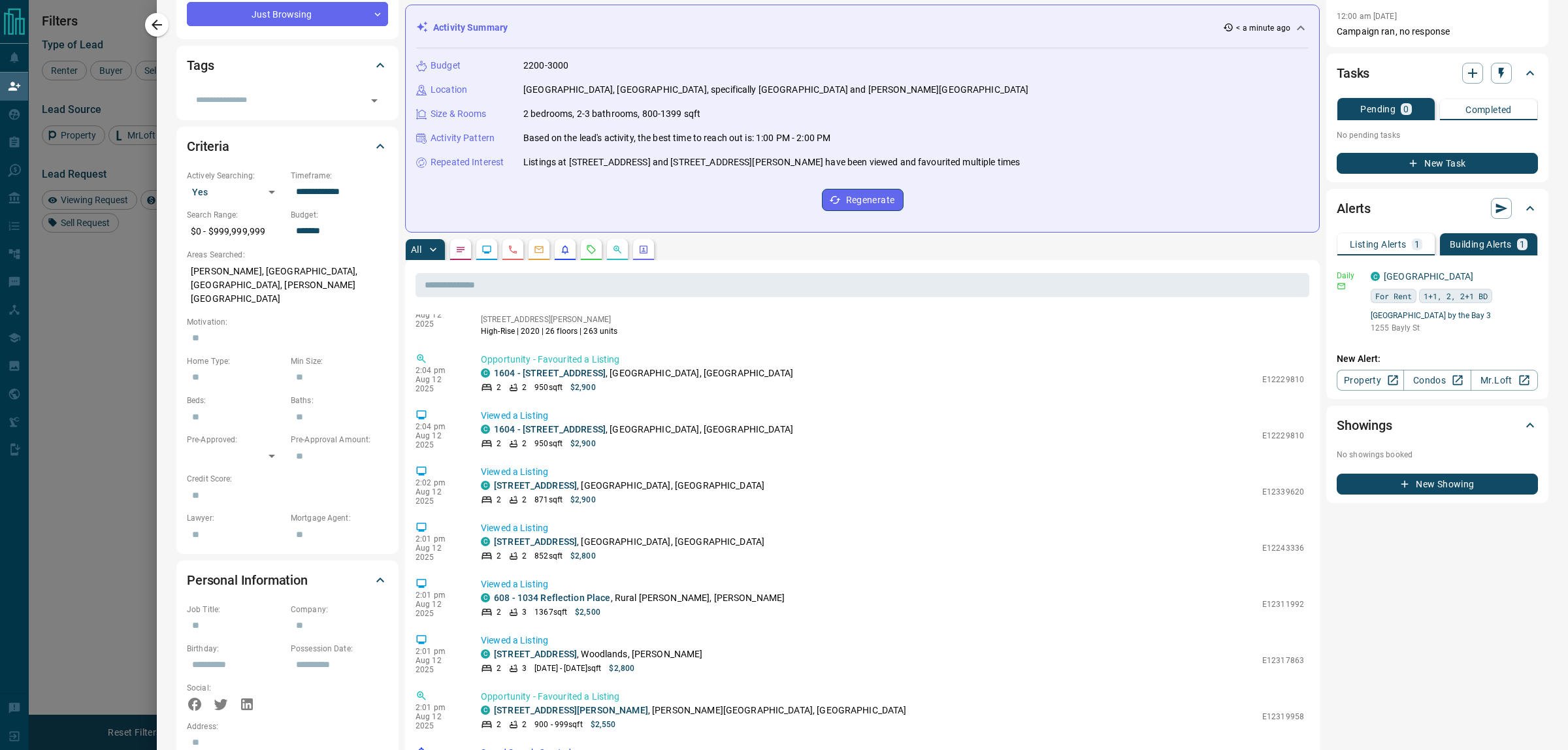
scroll to position [0, 0]
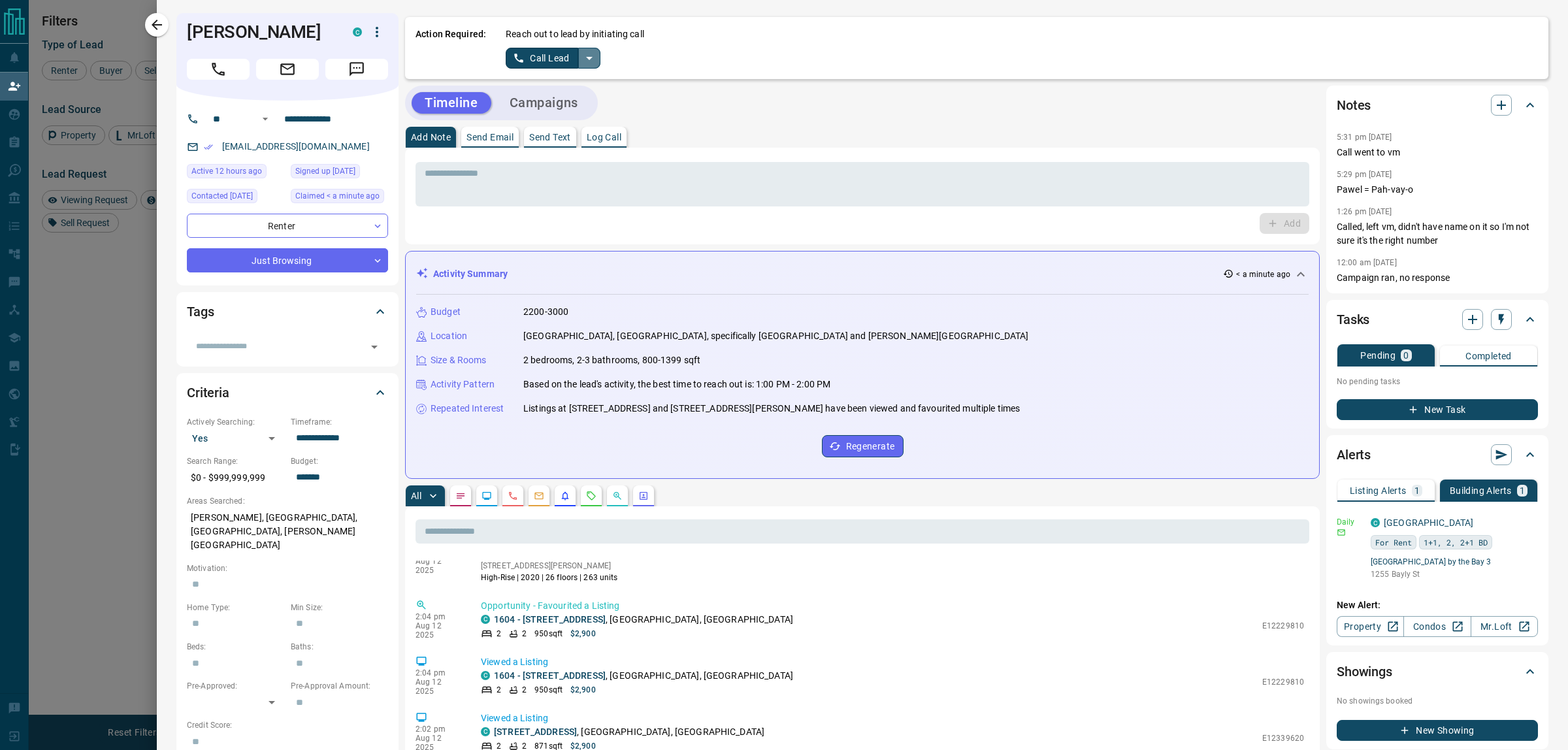
click at [589, 54] on icon "split button" at bounding box center [590, 59] width 16 height 16
click at [573, 102] on li "Log Manual Call" at bounding box center [553, 103] width 79 height 20
click at [566, 48] on button "Log Manual Call" at bounding box center [548, 58] width 86 height 21
click at [550, 64] on button "No" at bounding box center [542, 58] width 23 height 20
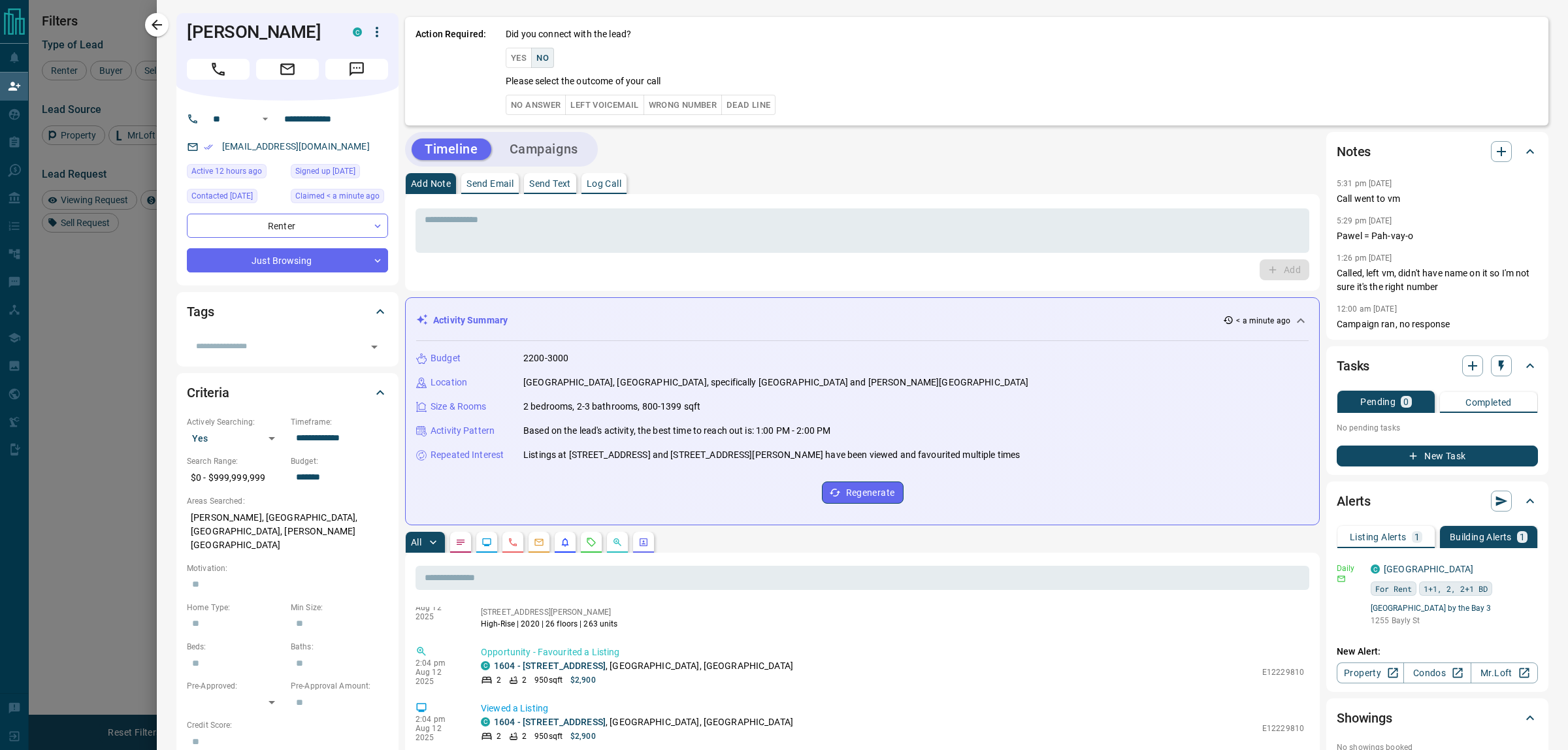
click at [541, 105] on button "No Answer" at bounding box center [535, 104] width 61 height 20
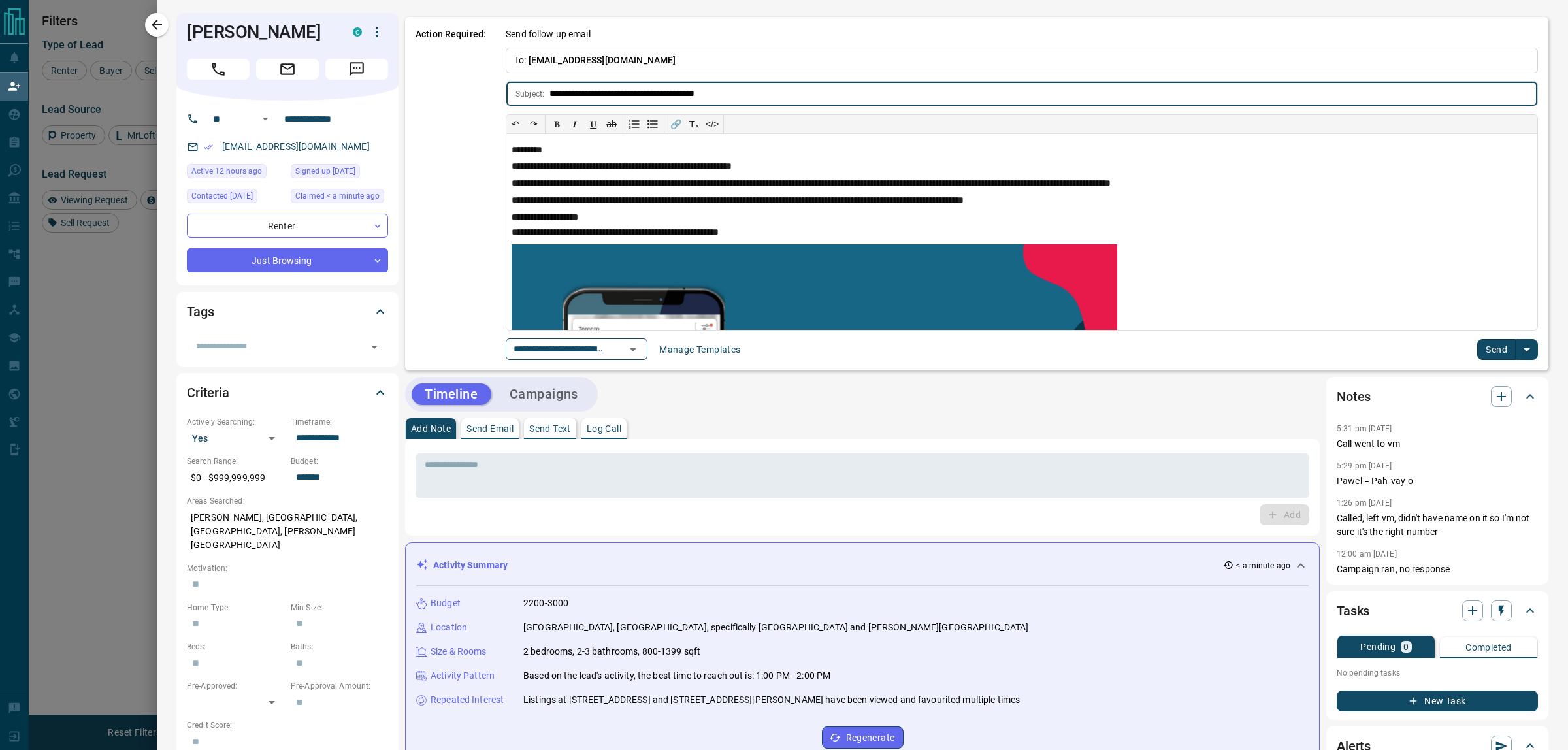
click at [641, 354] on icon "Open" at bounding box center [634, 350] width 16 height 16
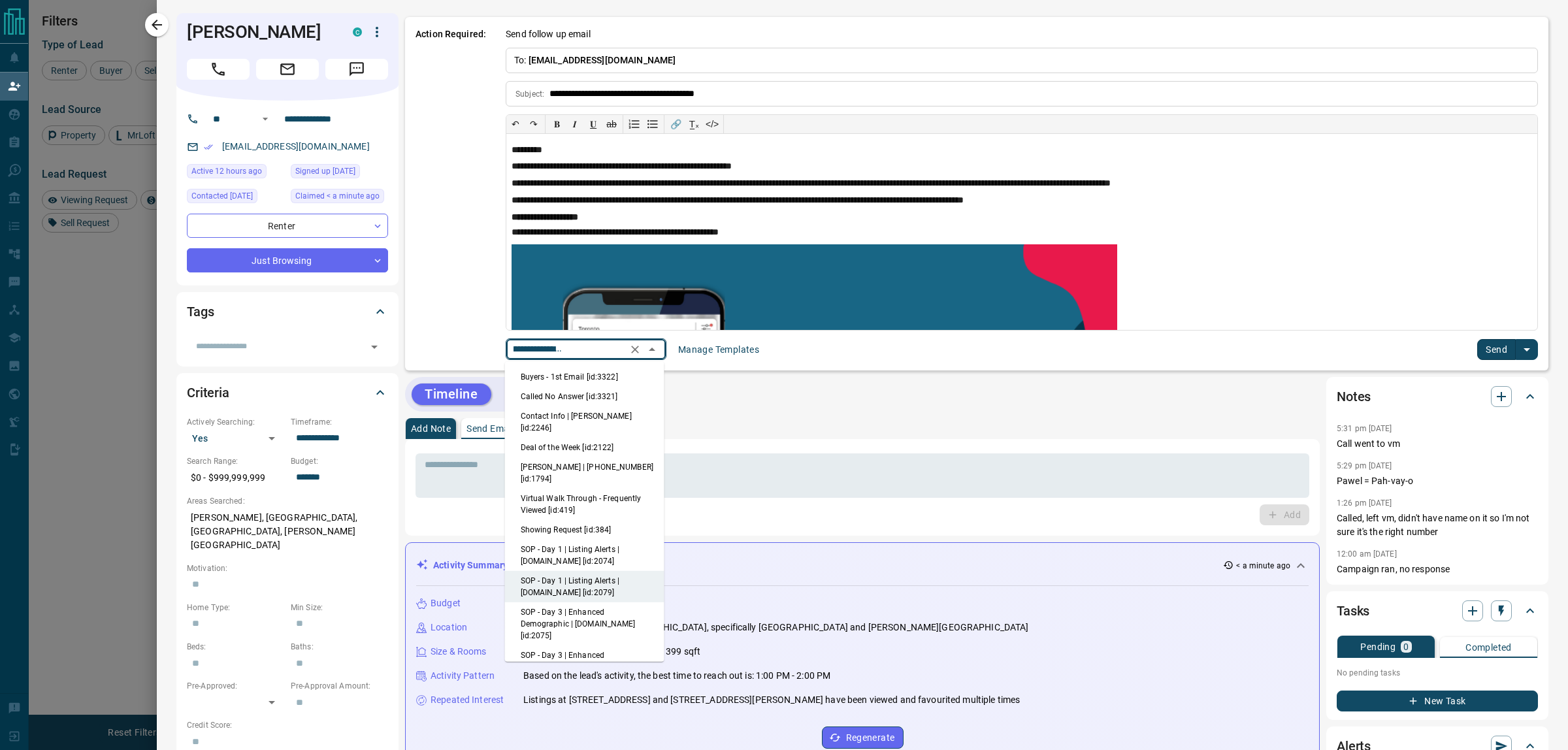
click at [603, 392] on li "Called No Answer [id:3321]" at bounding box center [585, 397] width 160 height 20
type input "**********"
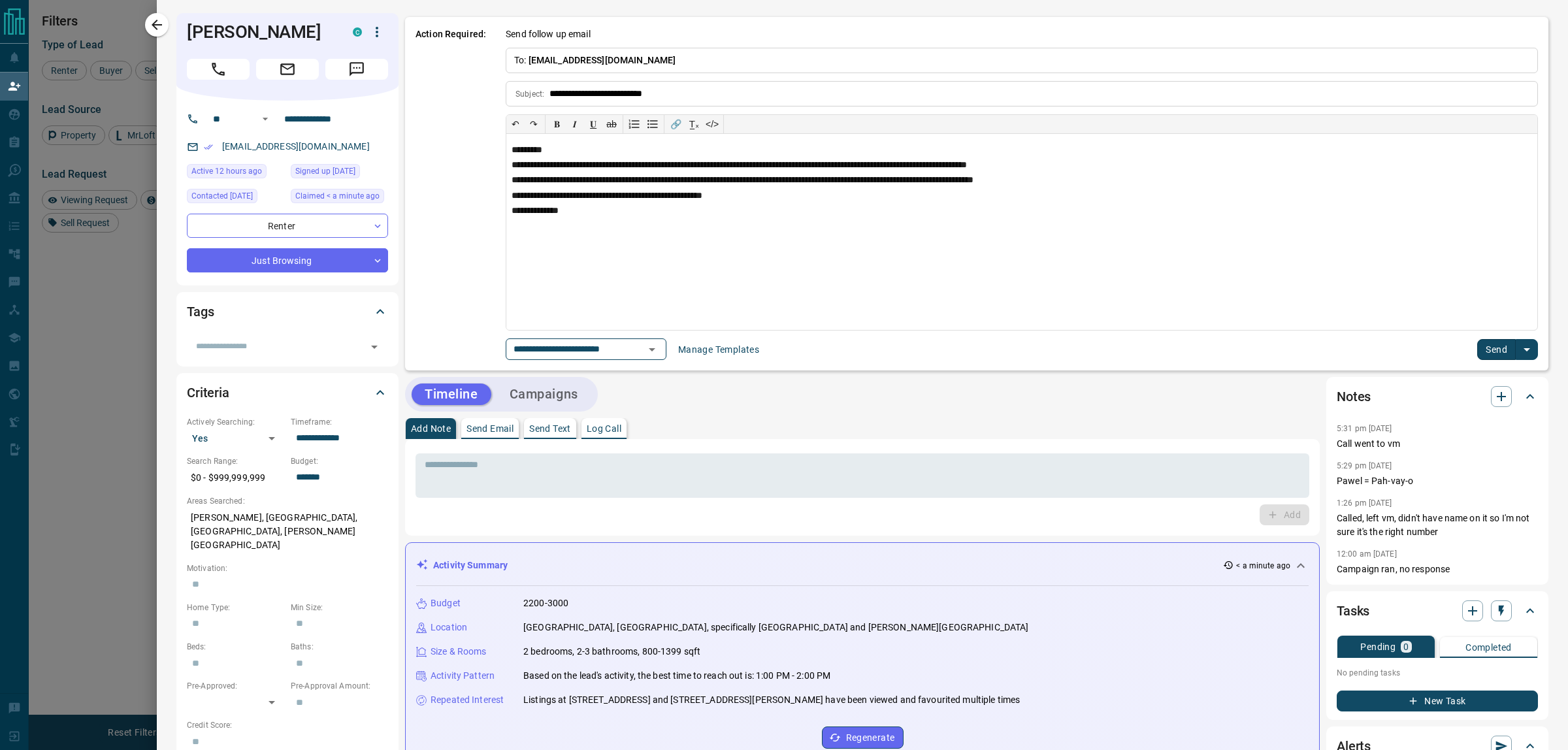
scroll to position [0, 0]
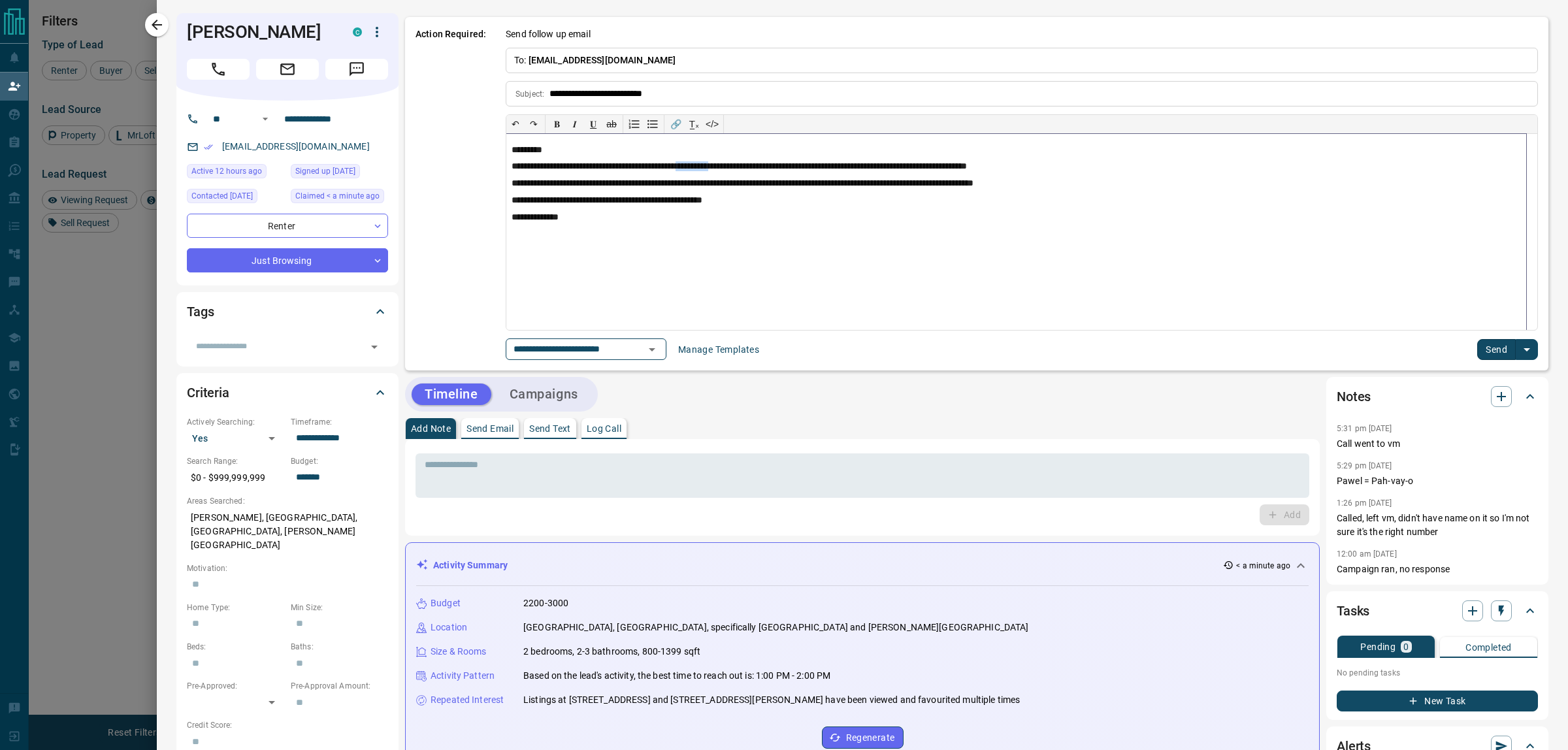
drag, startPoint x: 759, startPoint y: 167, endPoint x: 714, endPoint y: 172, distance: 45.3
click at [714, 172] on p "**********" at bounding box center [1016, 168] width 1010 height 12
click at [1478, 355] on button "Send" at bounding box center [1497, 350] width 39 height 21
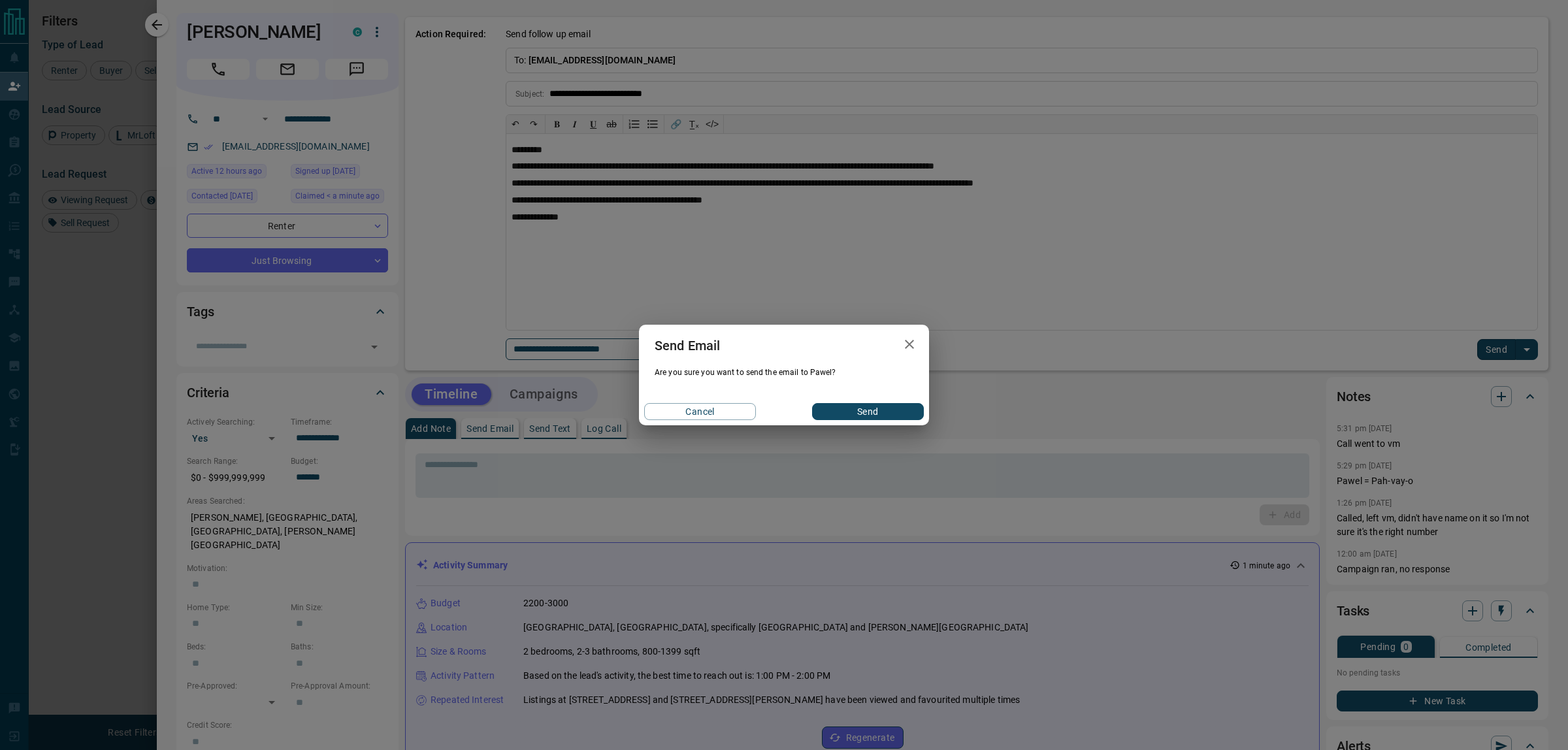
click at [892, 410] on button "Send" at bounding box center [868, 411] width 112 height 17
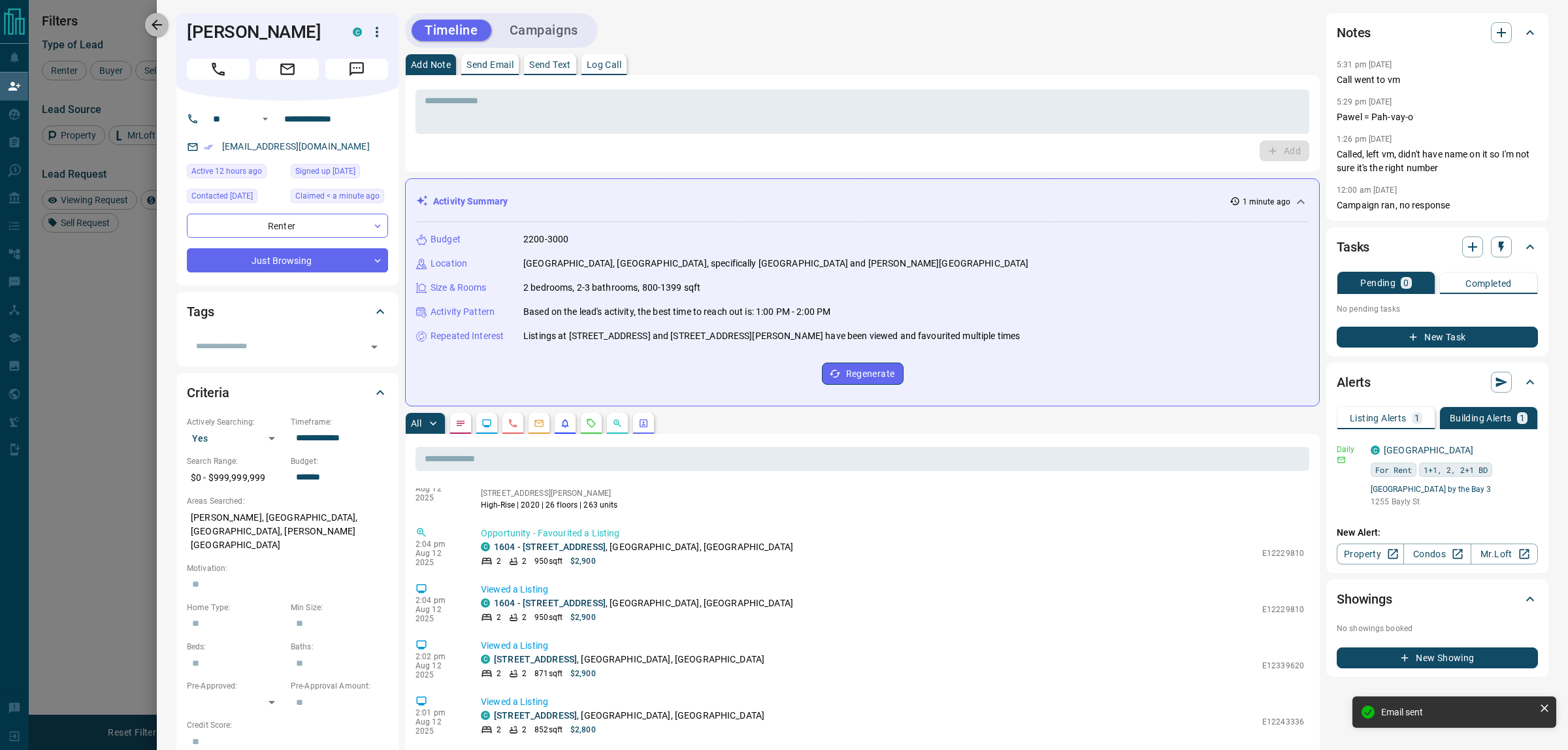
drag, startPoint x: 152, startPoint y: 30, endPoint x: 489, endPoint y: 251, distance: 403.0
click at [154, 30] on icon "button" at bounding box center [157, 25] width 16 height 16
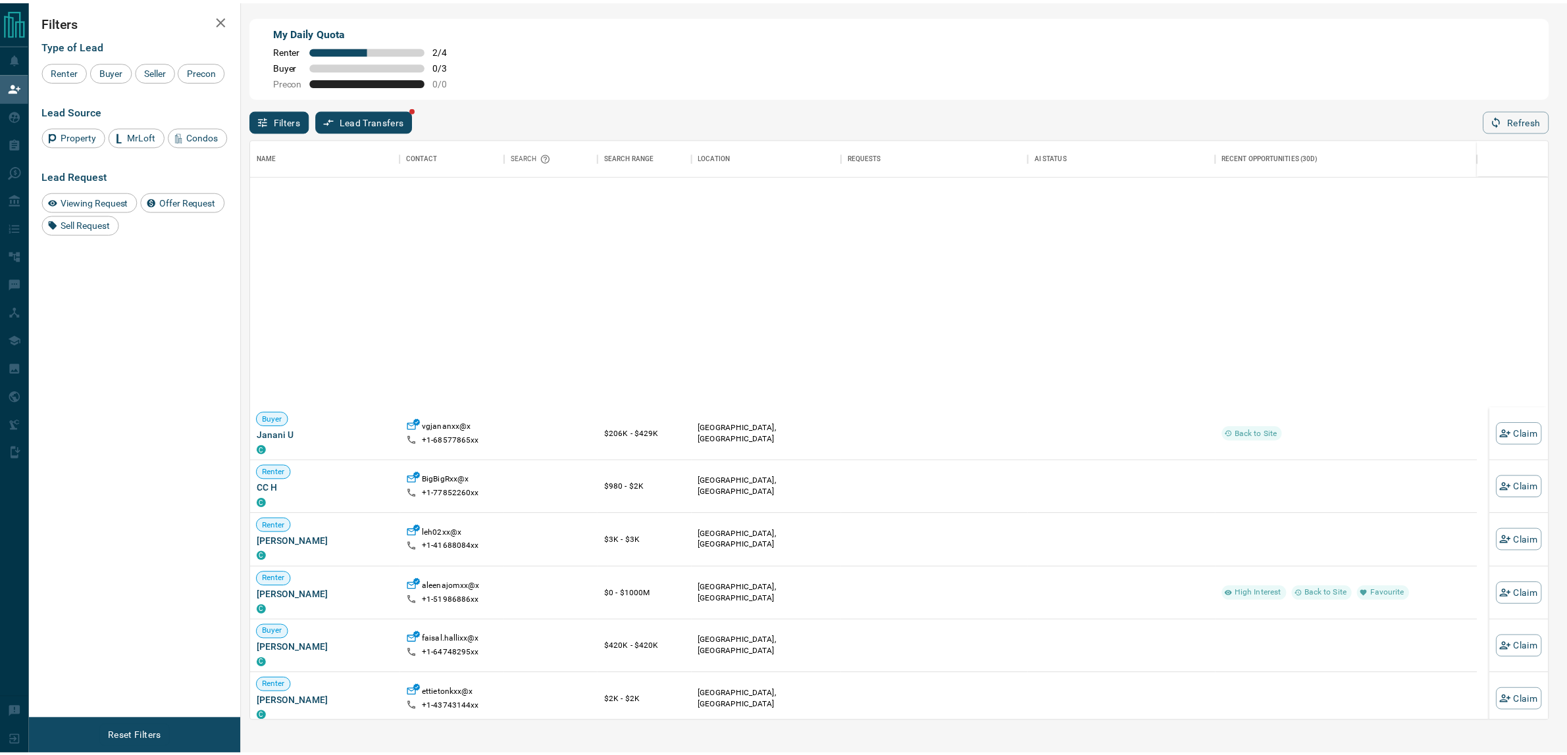
scroll to position [4607, 0]
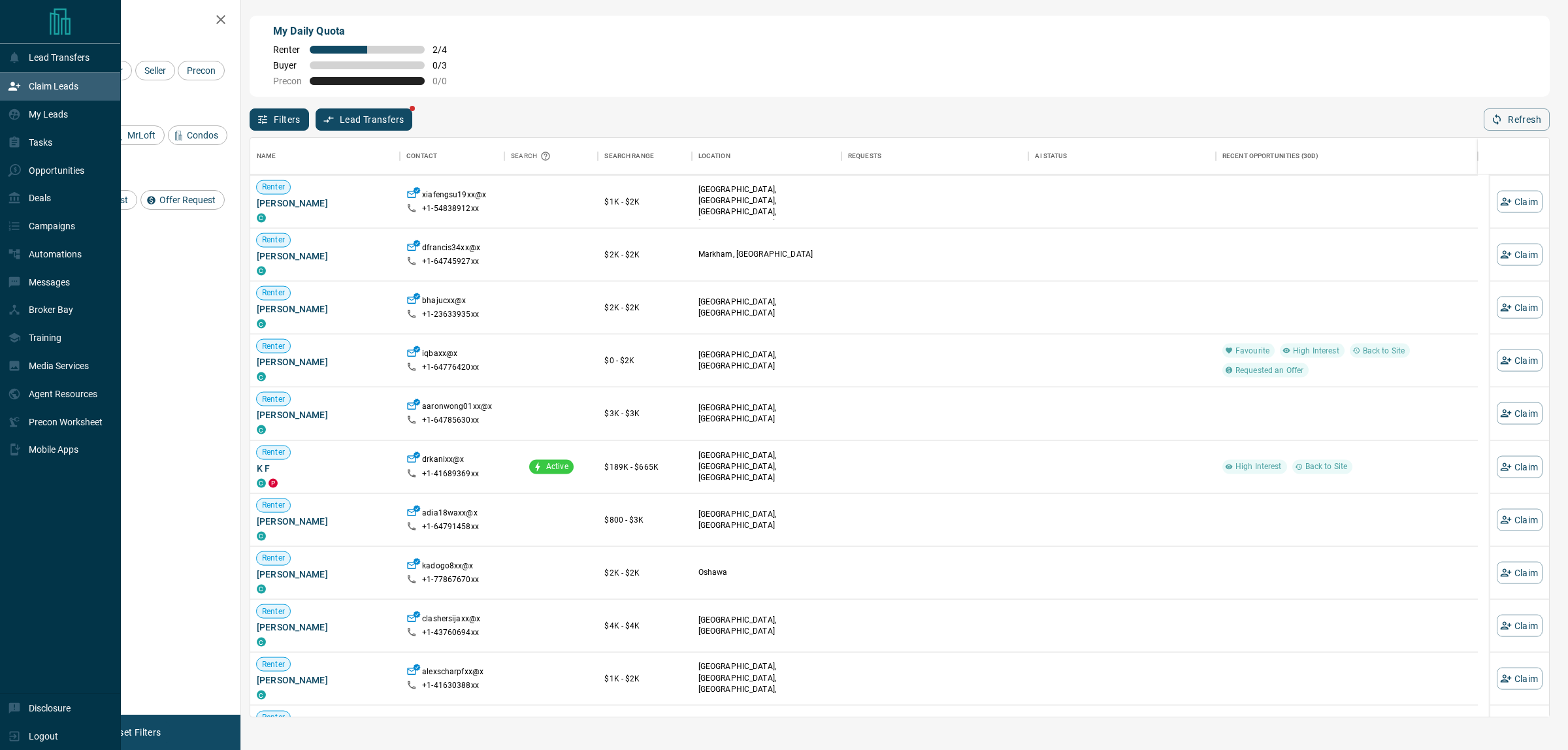
click at [21, 181] on div "Opportunities" at bounding box center [46, 171] width 76 height 22
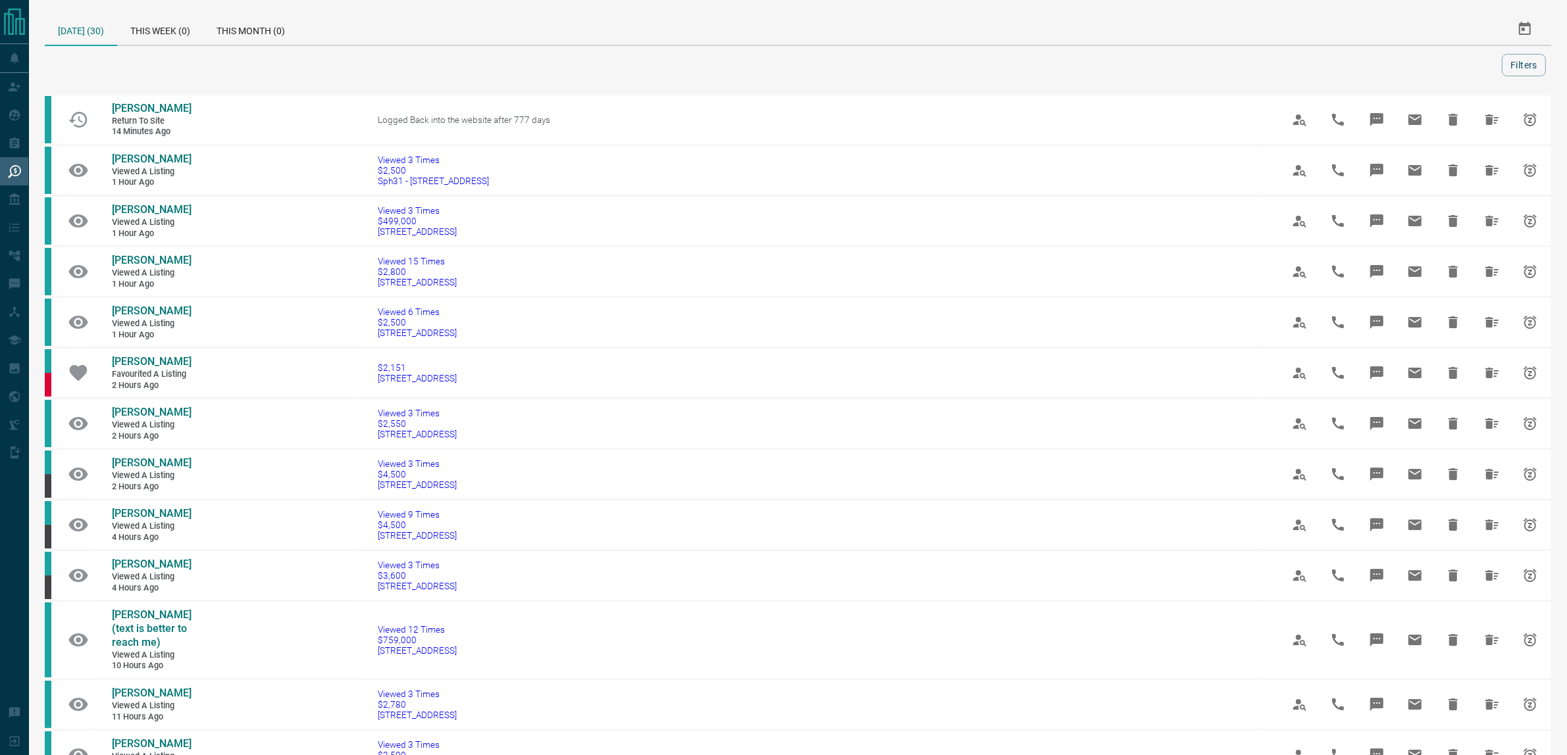
click at [182, 153] on span "[PERSON_NAME]" at bounding box center [152, 159] width 80 height 13
click at [386, 469] on span "$4,500" at bounding box center [417, 474] width 79 height 11
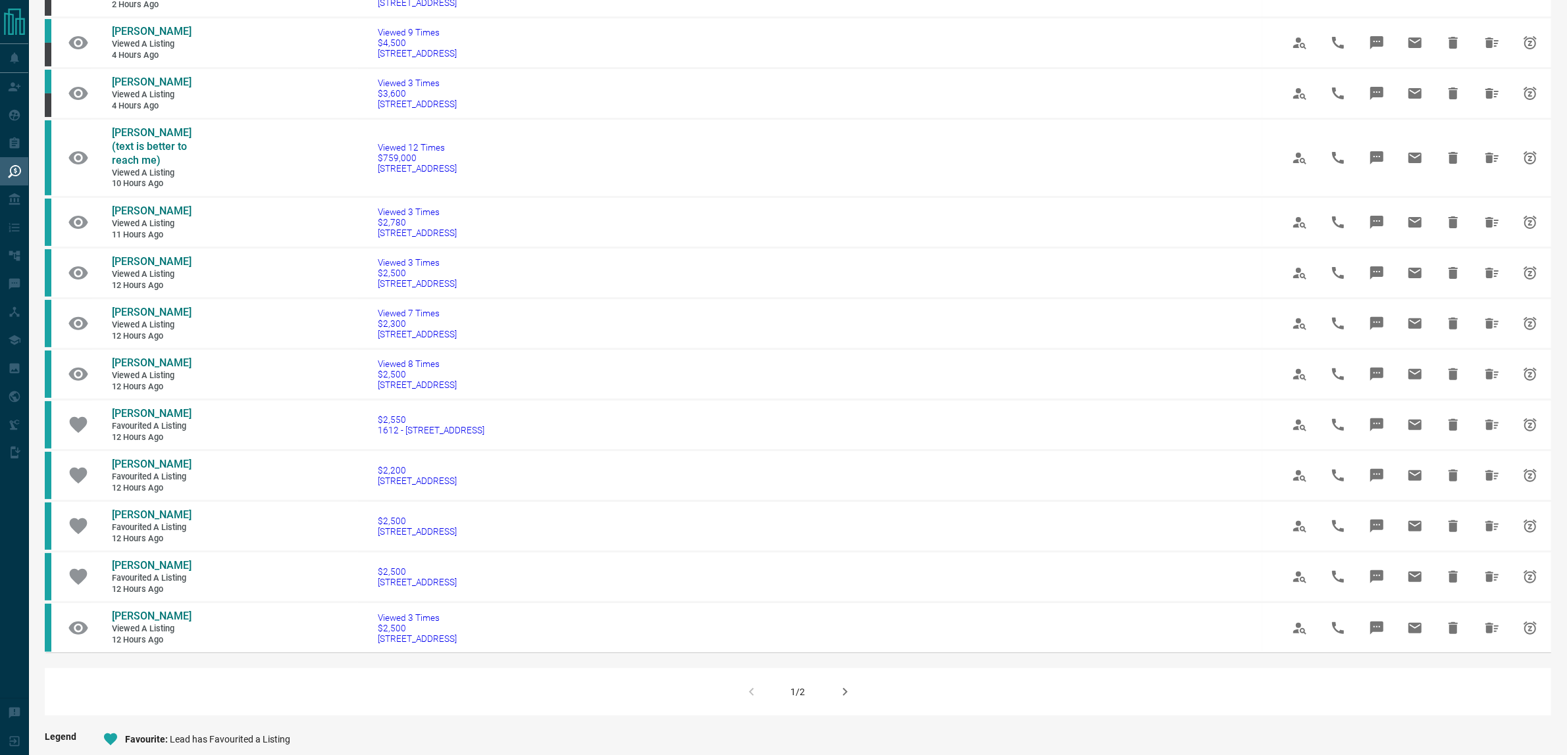
scroll to position [494, 0]
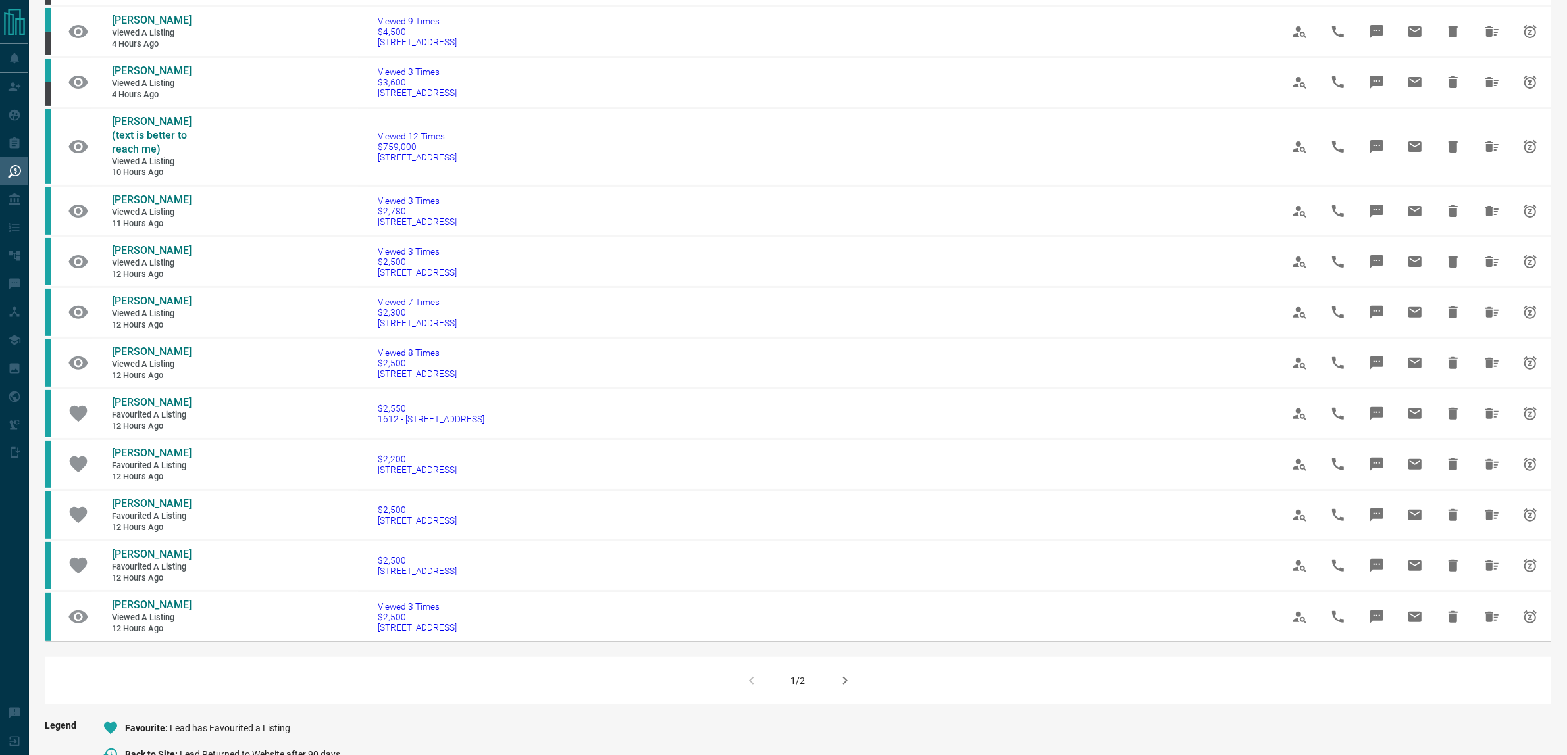
click at [435, 526] on span "[STREET_ADDRESS]" at bounding box center [417, 520] width 79 height 11
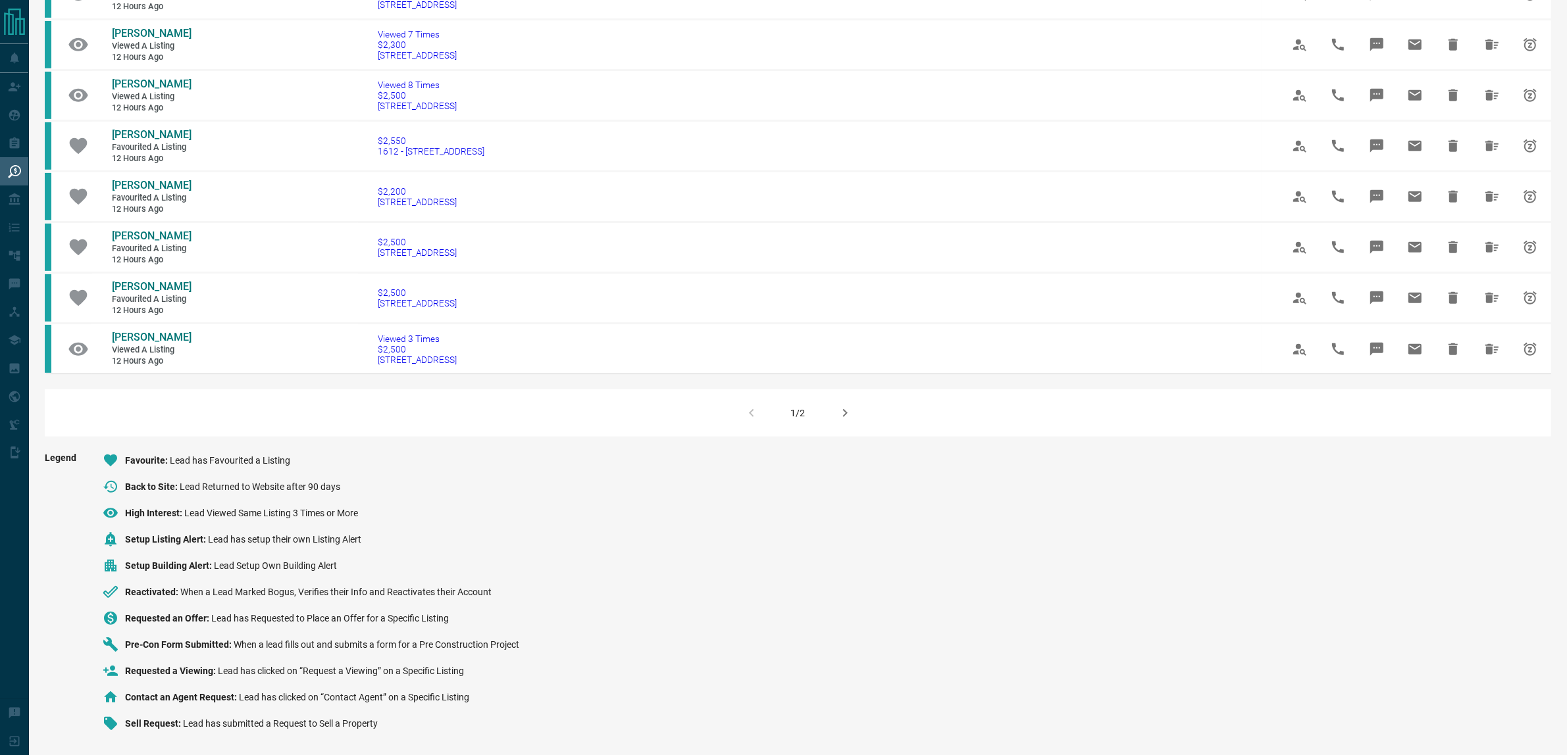
scroll to position [823, 0]
click at [853, 429] on button "button" at bounding box center [845, 413] width 32 height 32
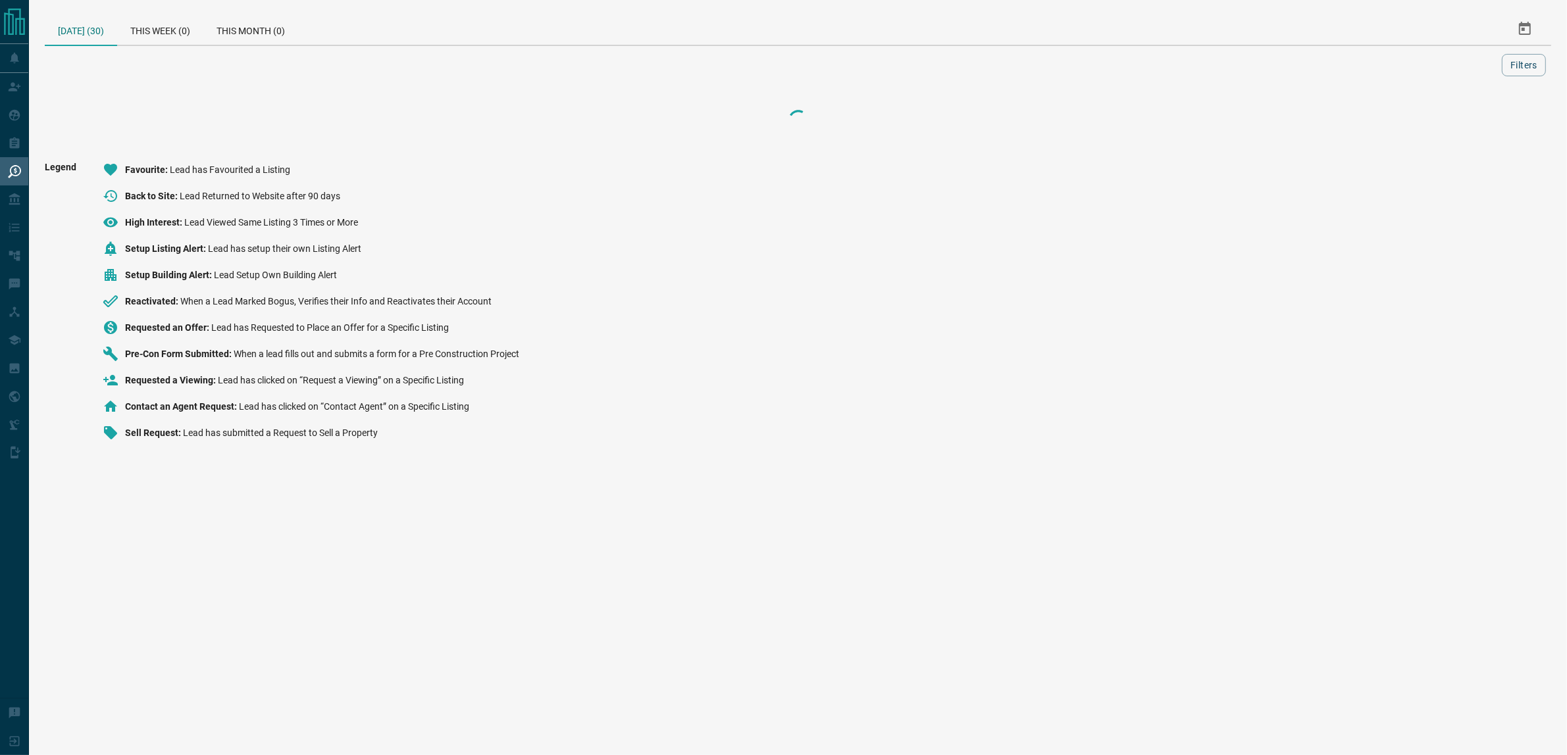
scroll to position [0, 0]
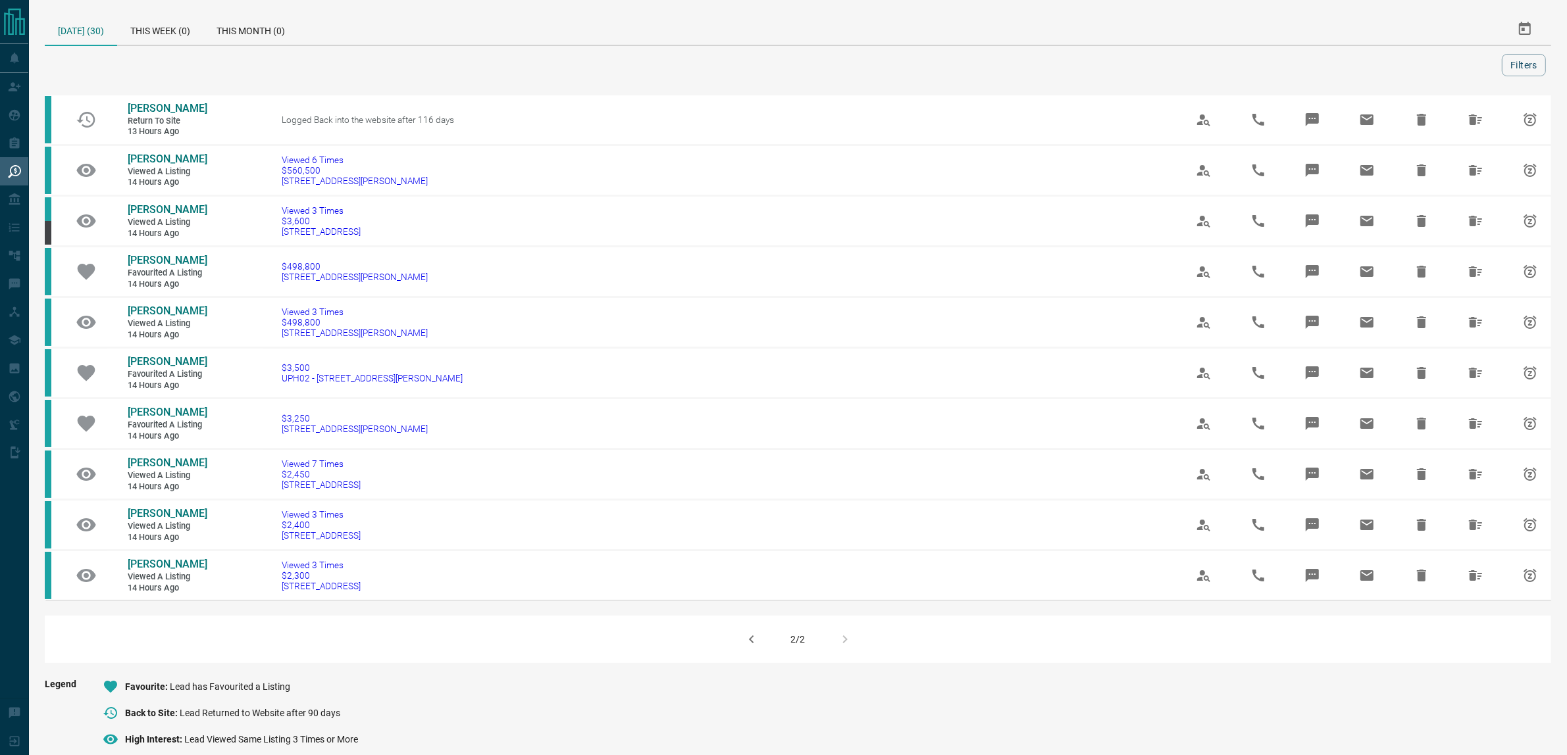
click at [155, 155] on span "[PERSON_NAME]" at bounding box center [168, 159] width 80 height 13
